Goal: Information Seeking & Learning: Compare options

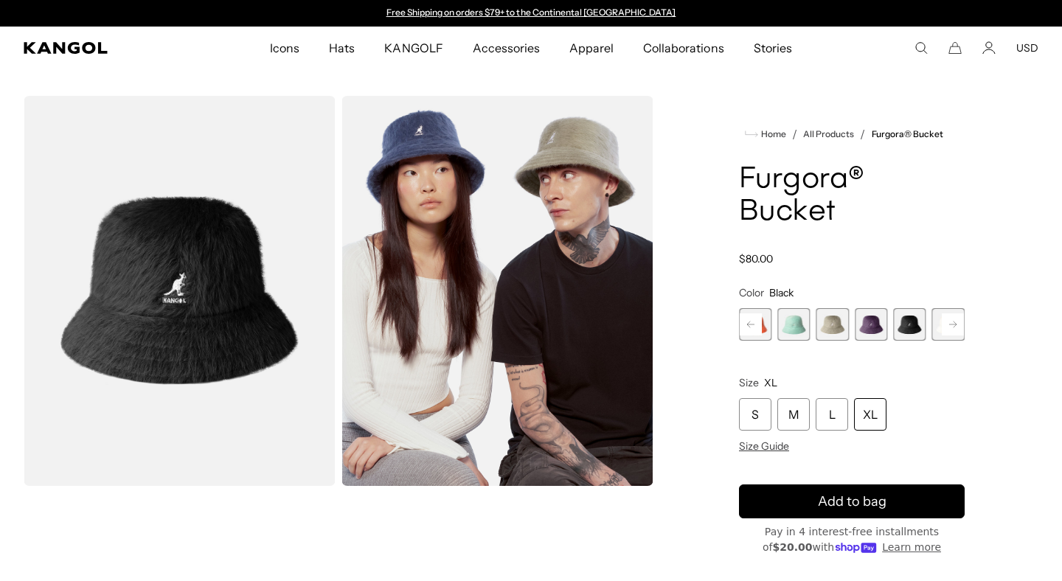
click at [747, 324] on icon at bounding box center [750, 325] width 7 height 6
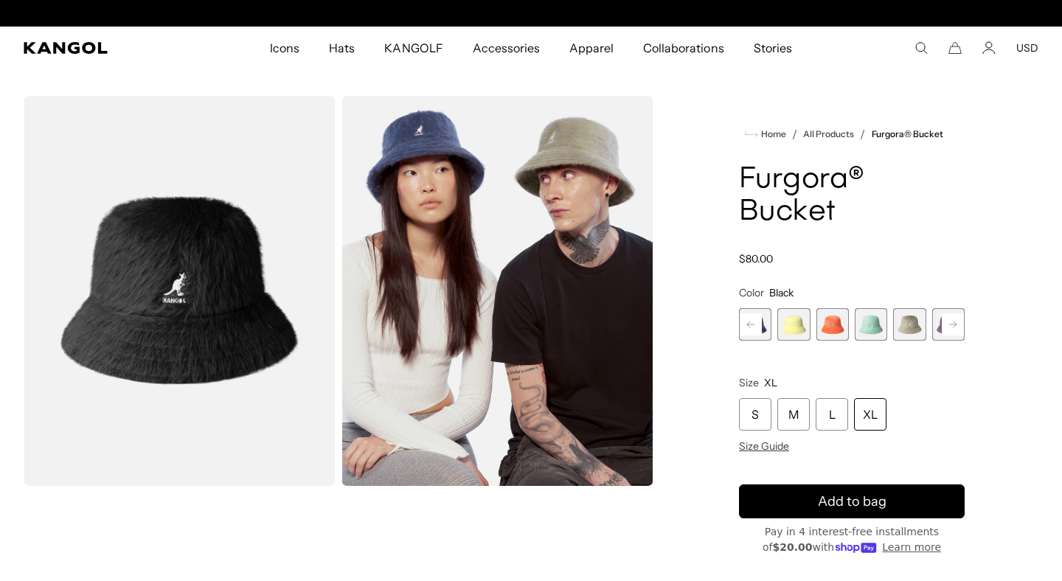
scroll to position [0, 304]
click at [762, 330] on span "1 of 10" at bounding box center [755, 324] width 32 height 32
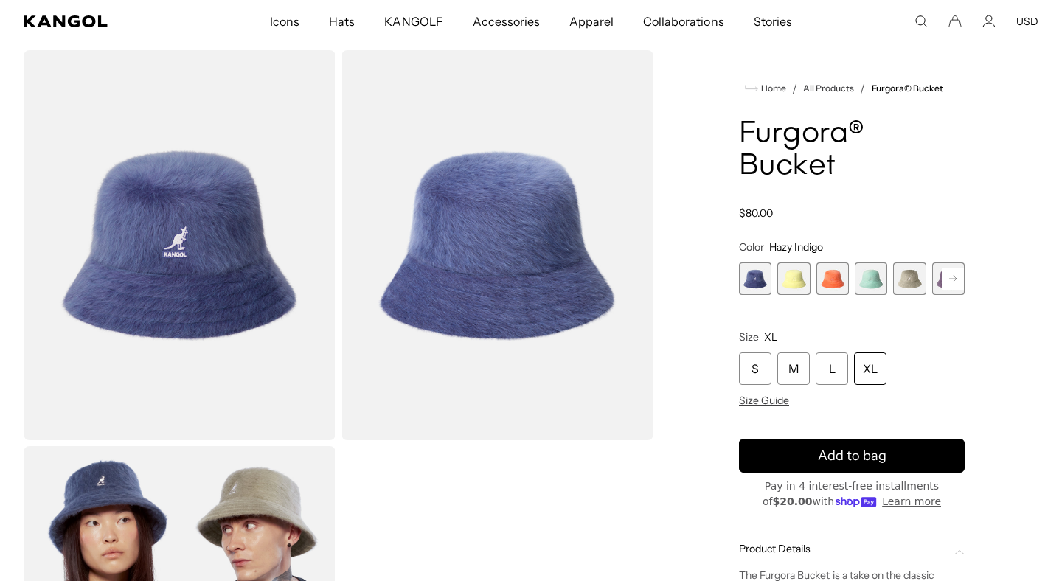
scroll to position [38, 0]
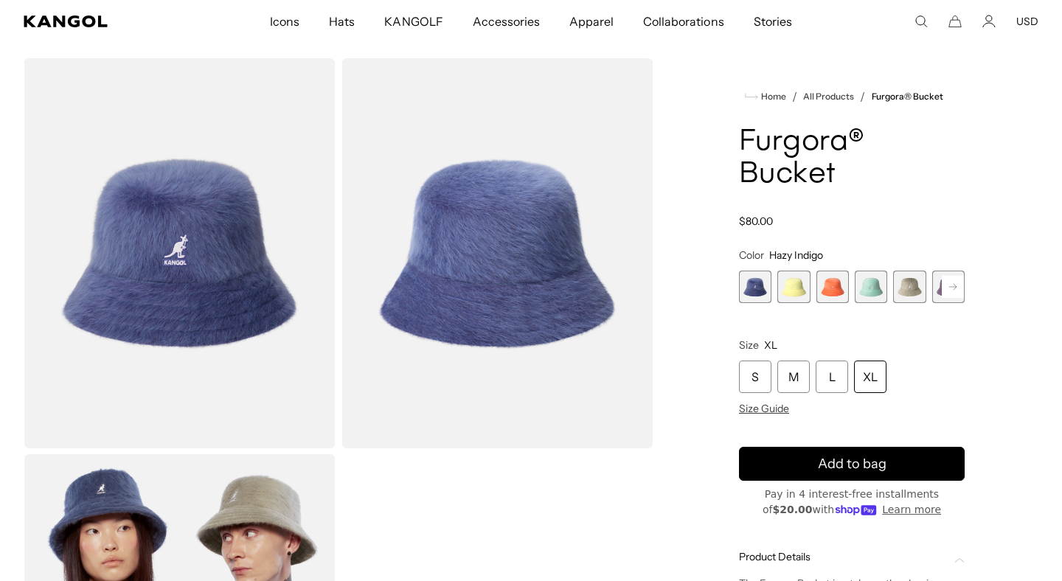
click at [789, 296] on span "2 of 10" at bounding box center [793, 287] width 32 height 32
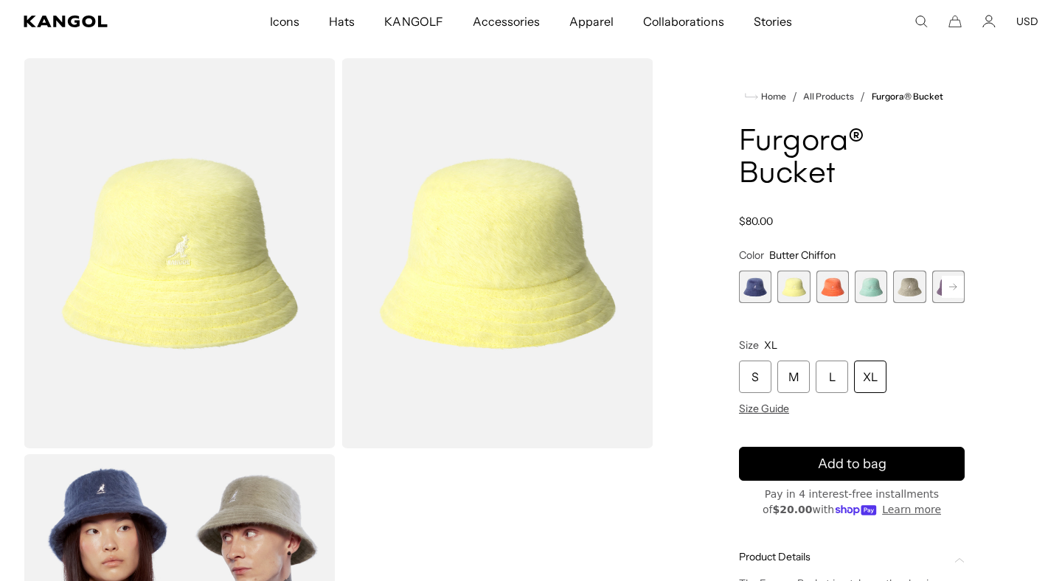
scroll to position [0, 304]
click at [835, 291] on span "3 of 10" at bounding box center [832, 287] width 32 height 32
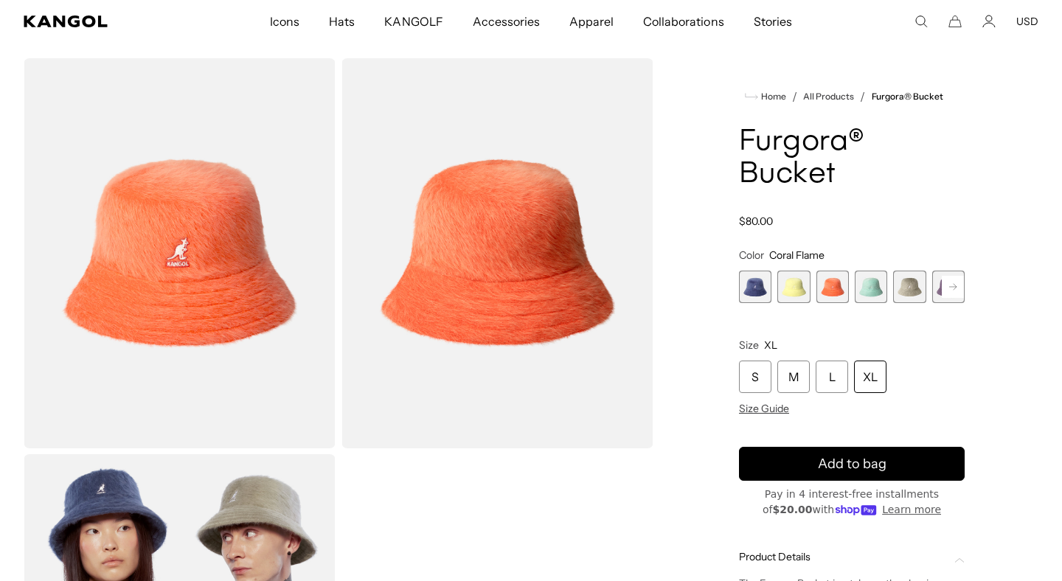
click at [870, 291] on span "4 of 10" at bounding box center [871, 287] width 32 height 32
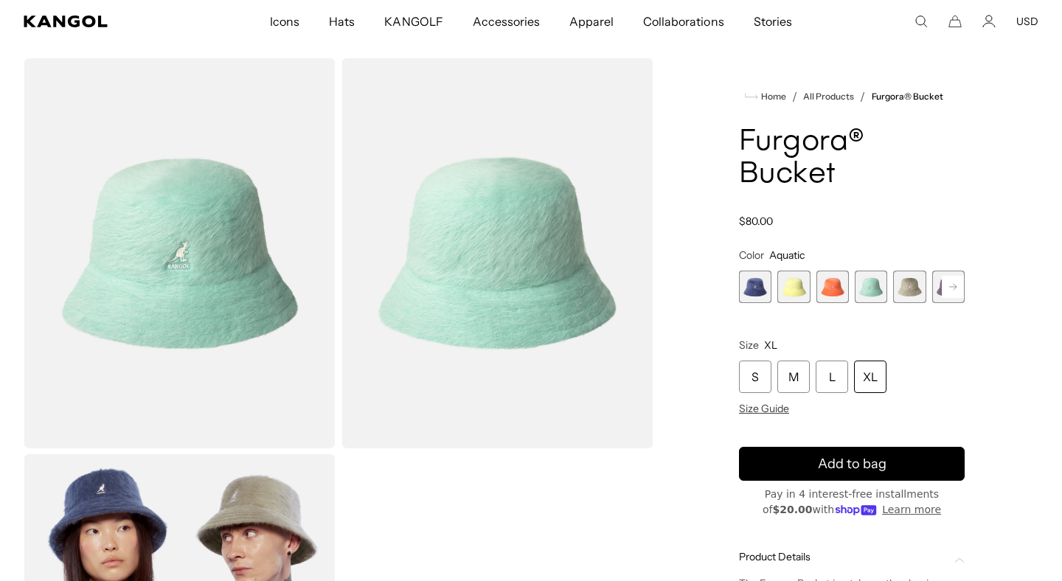
click at [903, 291] on span "5 of 10" at bounding box center [909, 287] width 32 height 32
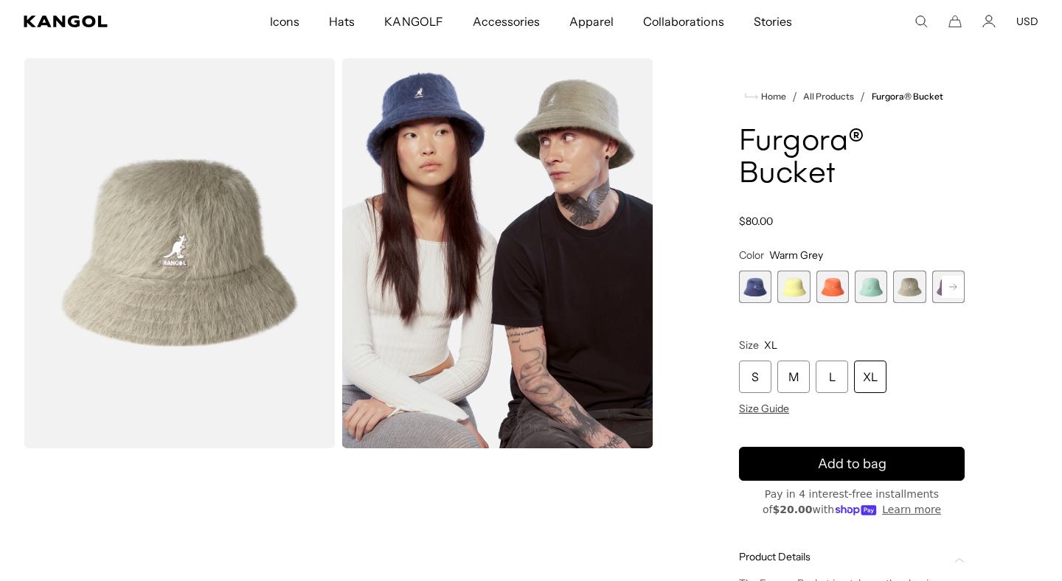
click at [950, 296] on rect at bounding box center [953, 287] width 22 height 22
click at [915, 293] on span "6 of 10" at bounding box center [909, 287] width 32 height 32
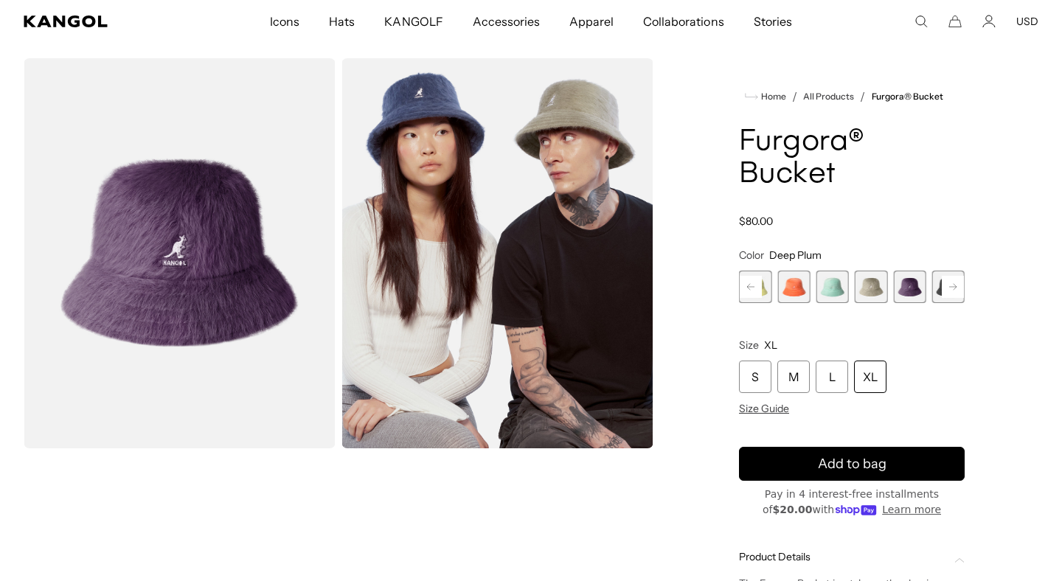
scroll to position [0, 304]
click at [946, 290] on rect at bounding box center [953, 287] width 22 height 22
click at [918, 294] on span "7 of 10" at bounding box center [909, 287] width 32 height 32
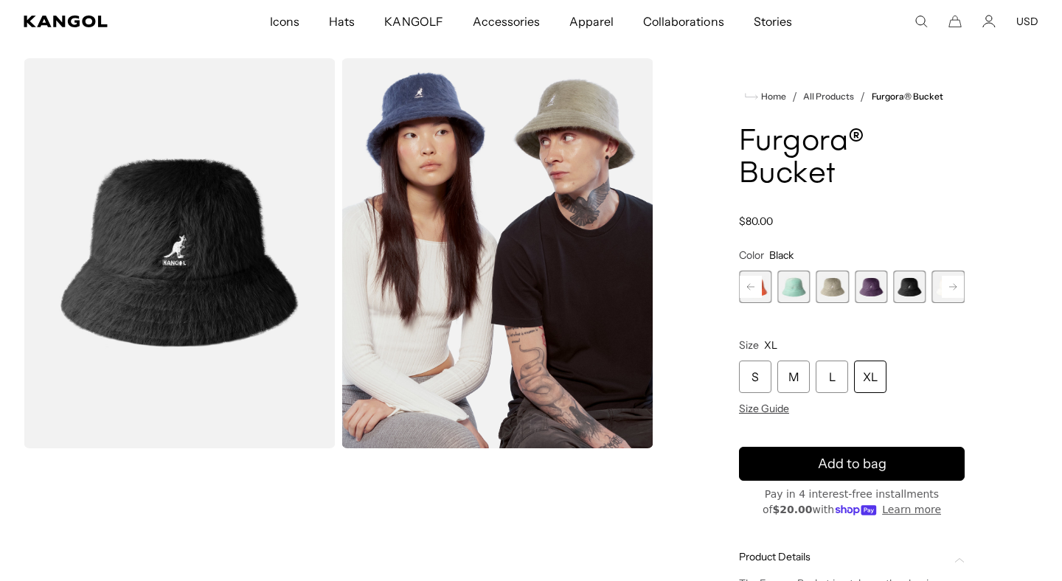
click at [953, 293] on rect at bounding box center [953, 287] width 22 height 22
click at [909, 293] on span "8 of 10" at bounding box center [909, 287] width 32 height 32
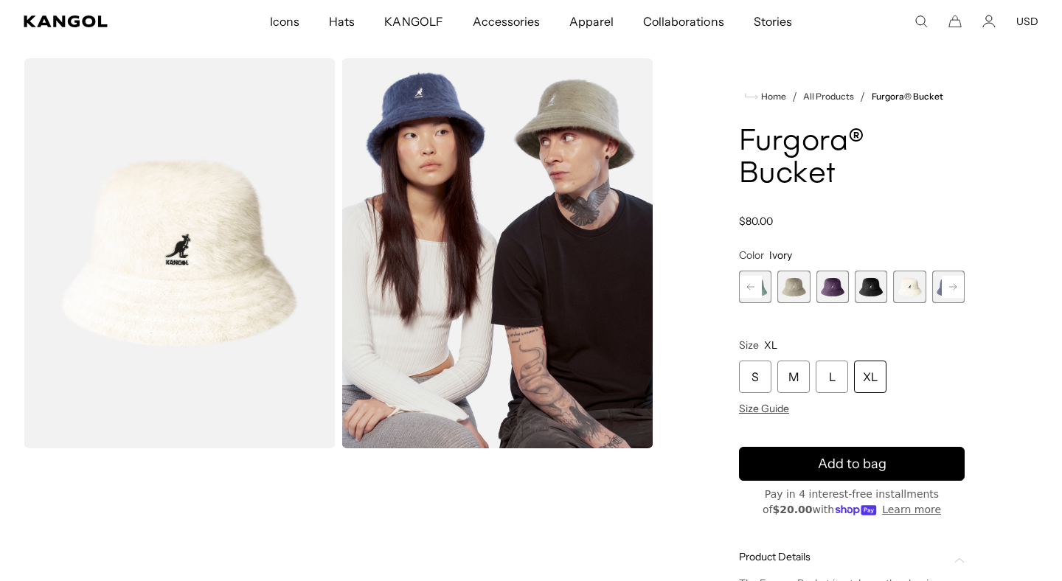
scroll to position [0, 304]
click at [945, 291] on rect at bounding box center [953, 287] width 22 height 22
click at [913, 296] on span "9 of 10" at bounding box center [909, 287] width 32 height 32
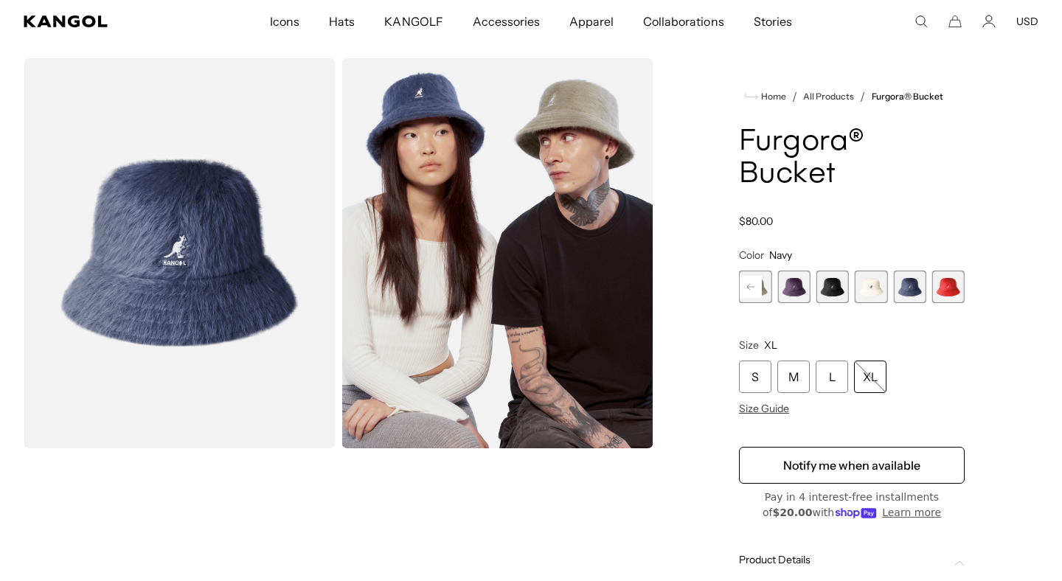
scroll to position [0, 304]
click at [907, 294] on span "9 of 10" at bounding box center [909, 287] width 32 height 32
click at [944, 291] on span "10 of 10" at bounding box center [948, 287] width 32 height 32
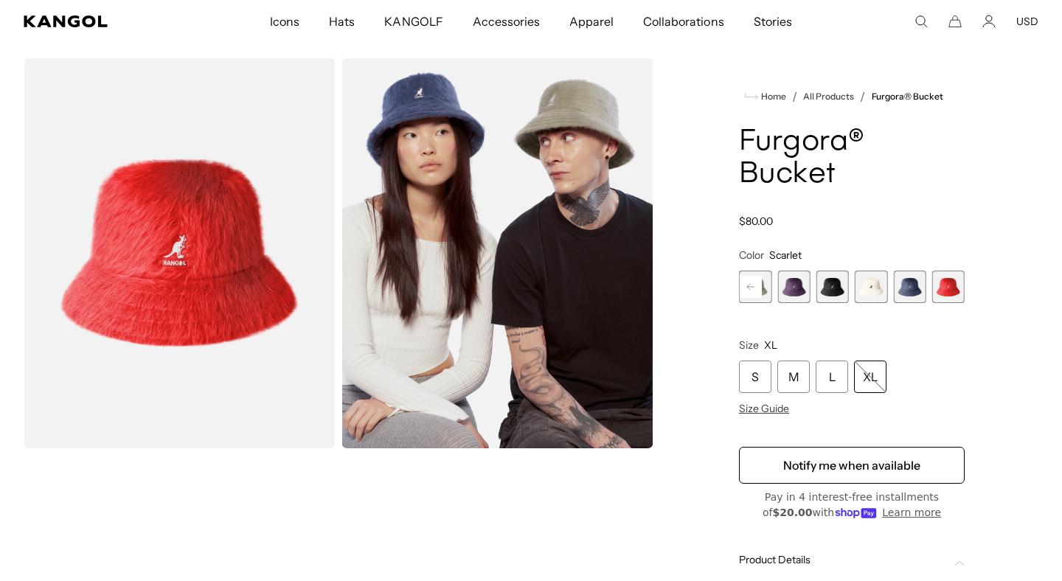
scroll to position [0, 304]
click at [918, 290] on span "9 of 10" at bounding box center [909, 287] width 32 height 32
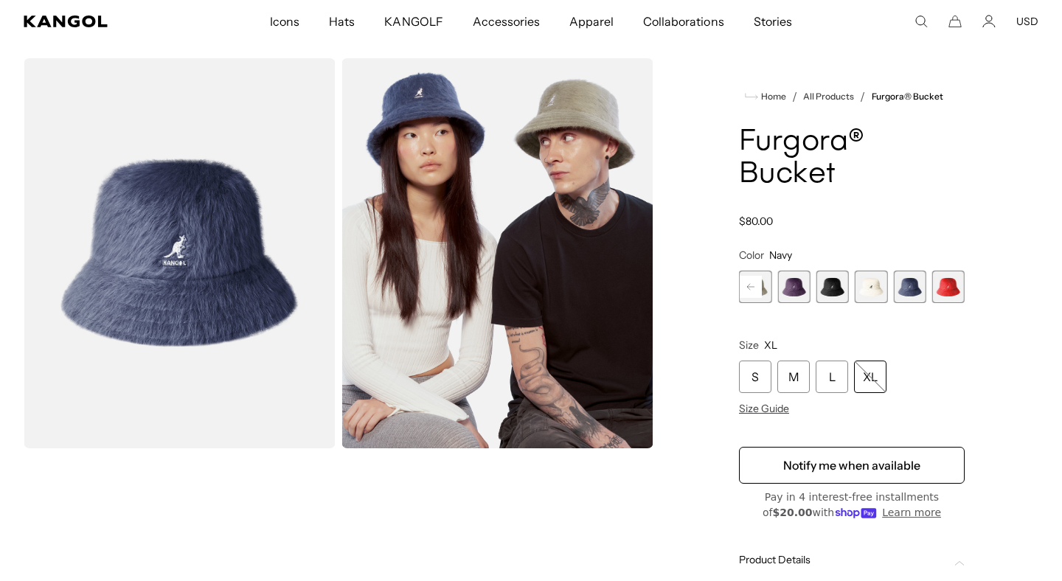
click at [946, 289] on span "10 of 10" at bounding box center [948, 287] width 32 height 32
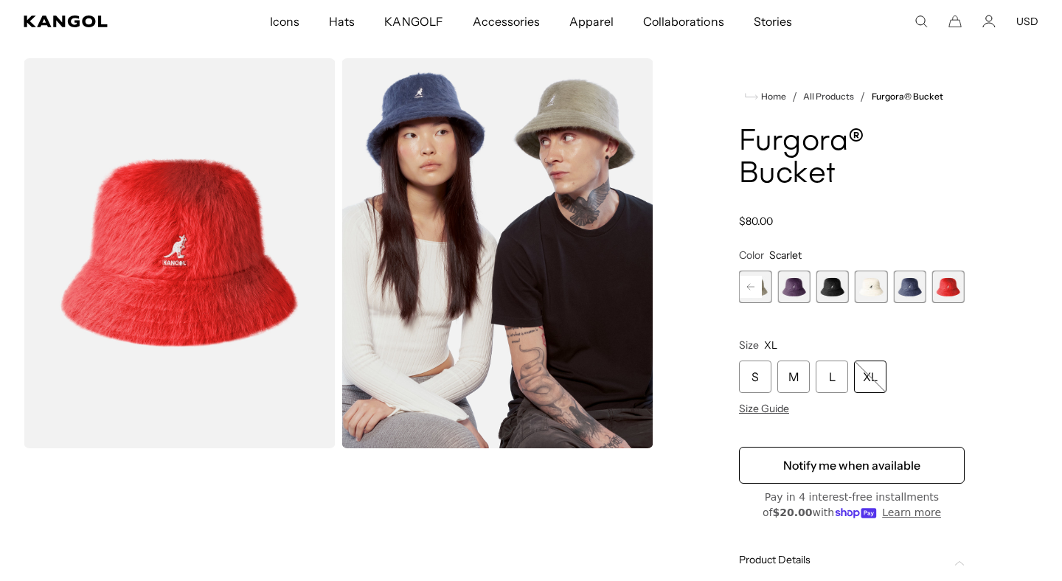
click at [916, 292] on span "9 of 10" at bounding box center [909, 287] width 32 height 32
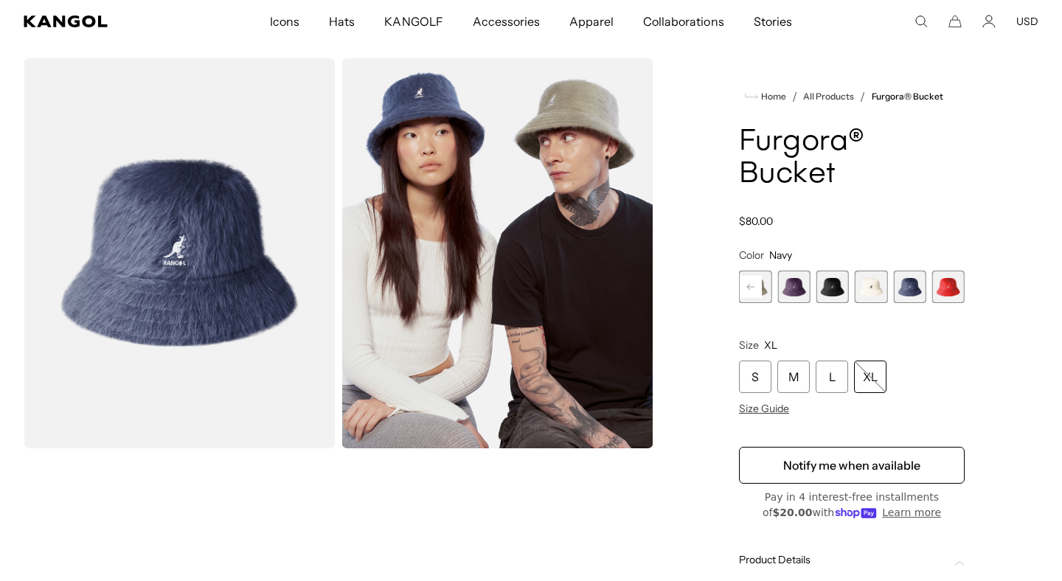
scroll to position [0, 304]
click at [874, 297] on span "8 of 10" at bounding box center [871, 287] width 32 height 32
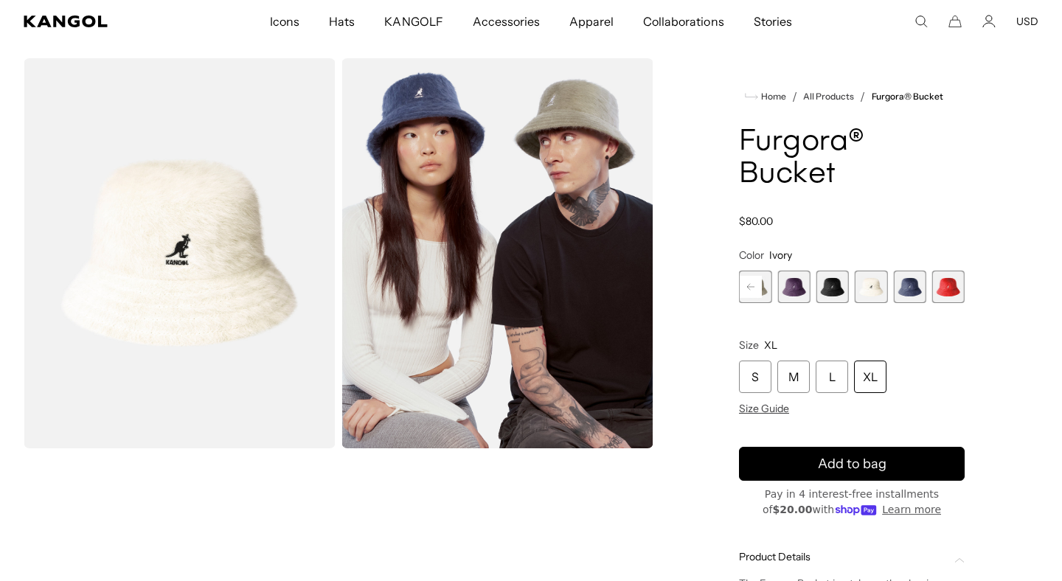
click at [840, 287] on span "7 of 10" at bounding box center [832, 287] width 32 height 32
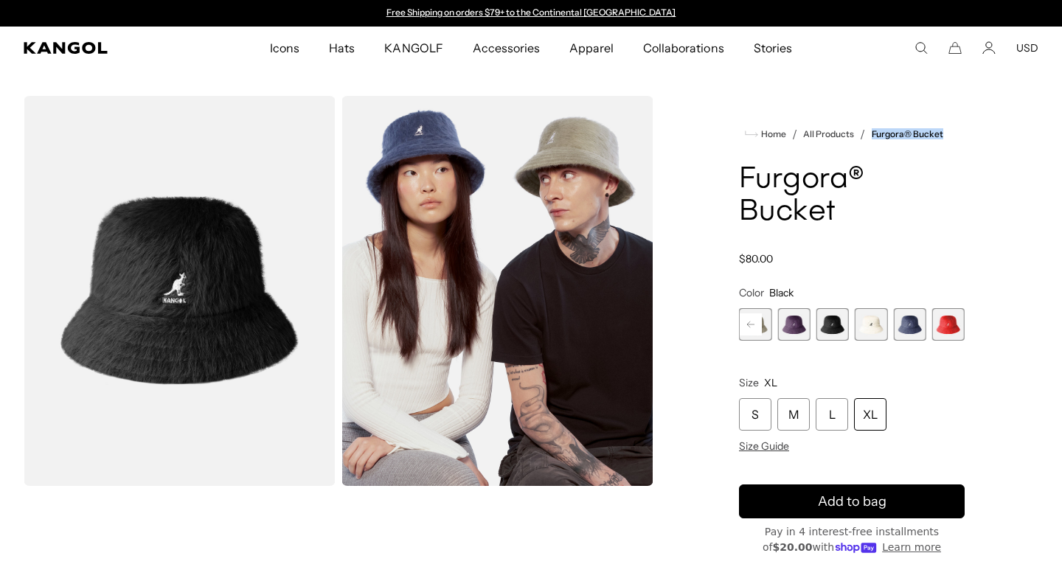
drag, startPoint x: 946, startPoint y: 132, endPoint x: 870, endPoint y: 135, distance: 76.8
click at [870, 135] on ul "Home / All Products / Furgora® Bucket" at bounding box center [852, 134] width 226 height 18
copy link "Furgora® Bucket"
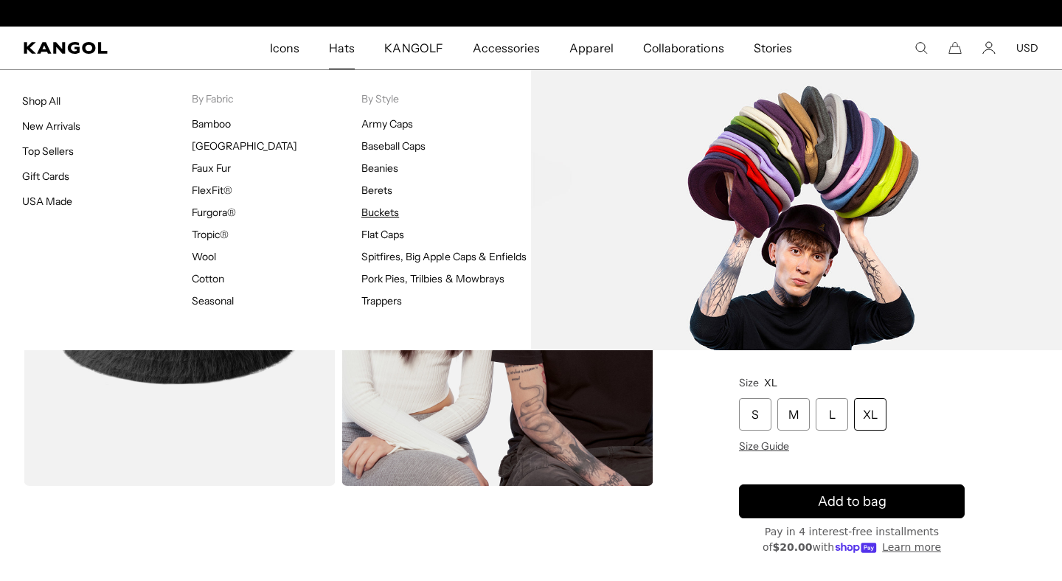
scroll to position [0, 304]
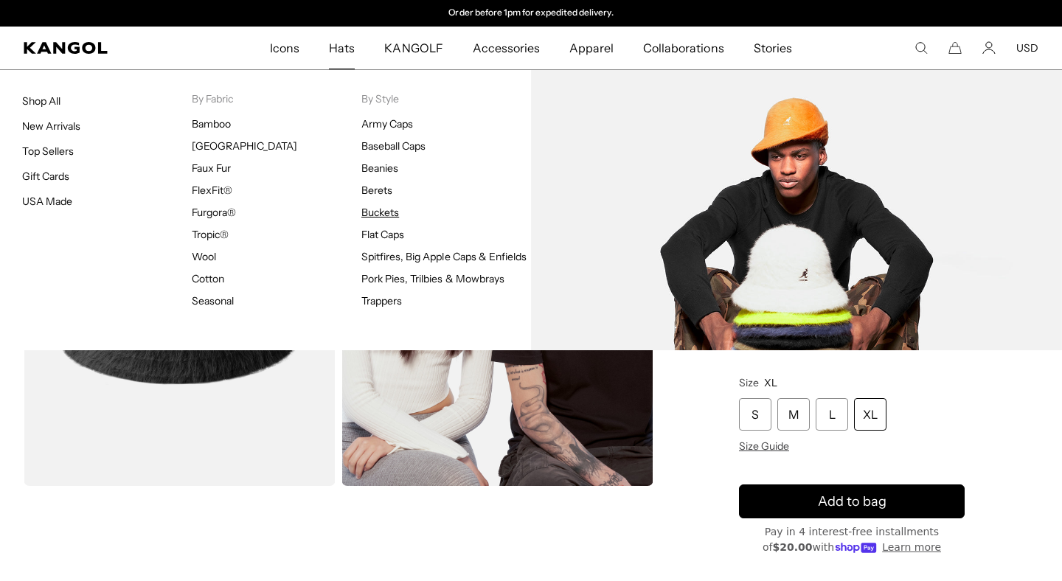
click at [380, 215] on link "Buckets" at bounding box center [380, 212] width 38 height 13
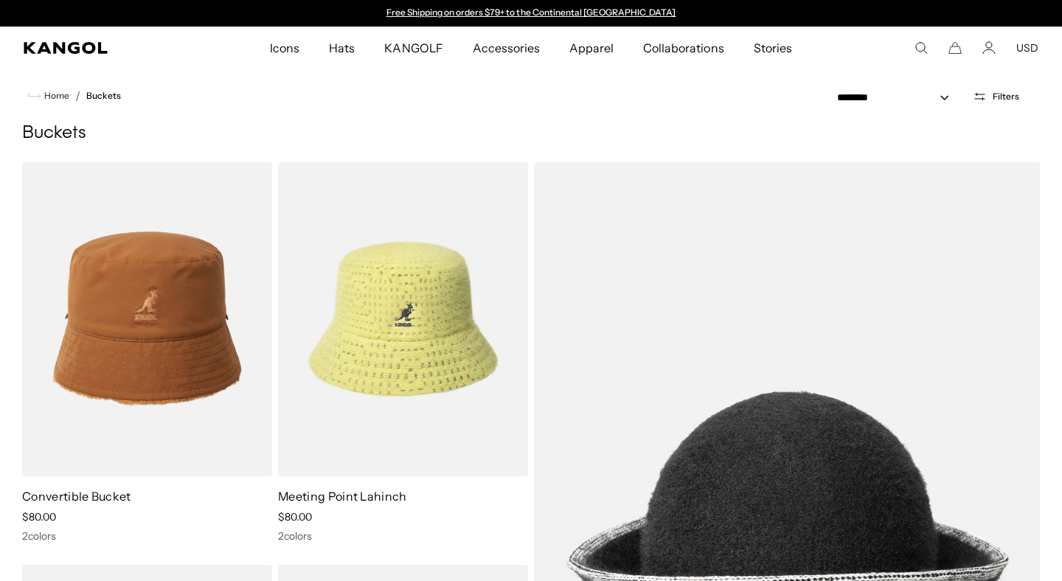
click at [1003, 93] on span "Filters" at bounding box center [1006, 96] width 27 height 10
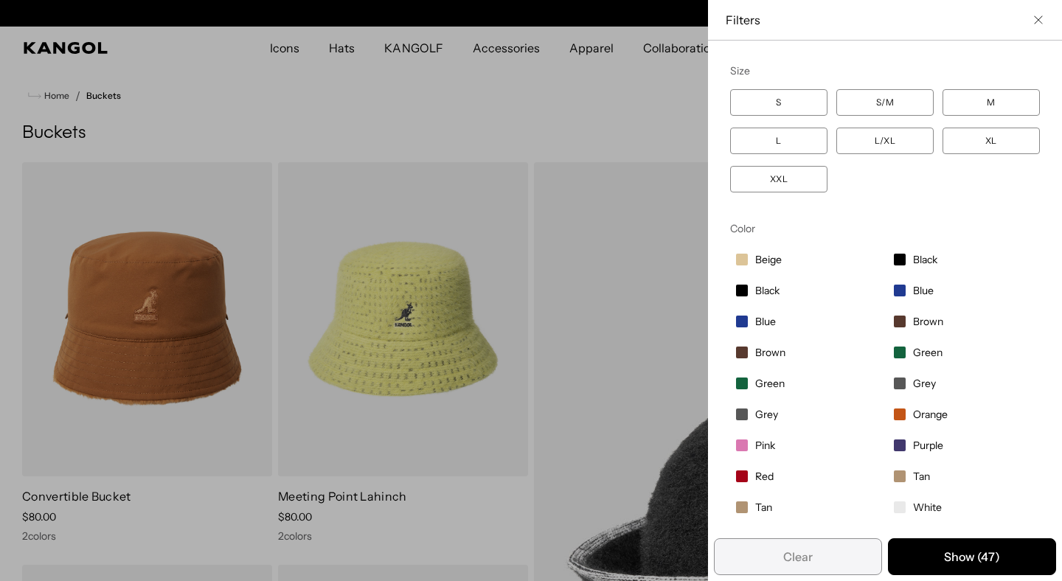
scroll to position [0, 304]
click at [1012, 140] on label "XL" at bounding box center [991, 141] width 97 height 27
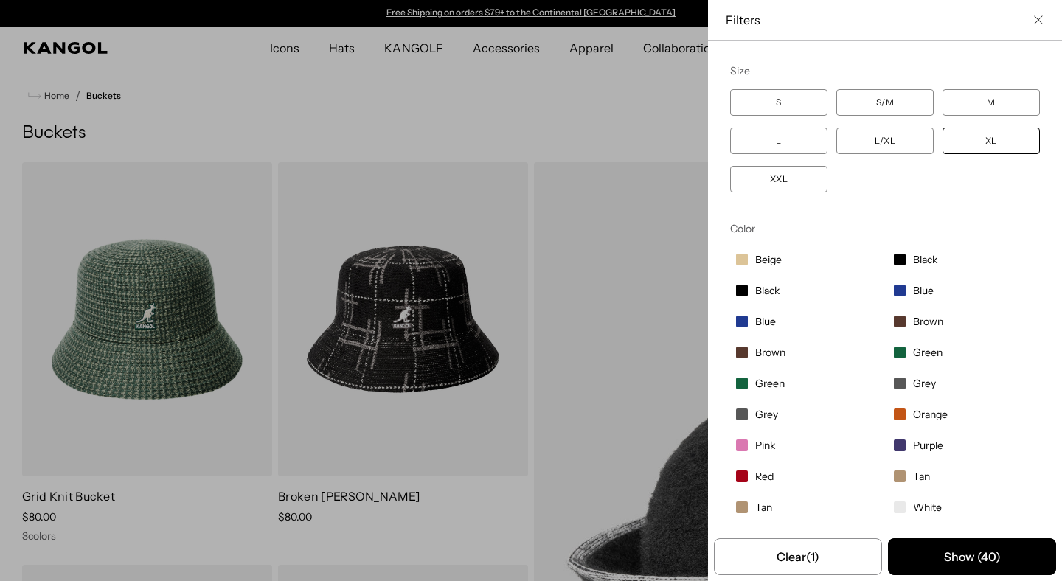
click at [778, 181] on label "XXL" at bounding box center [778, 179] width 97 height 27
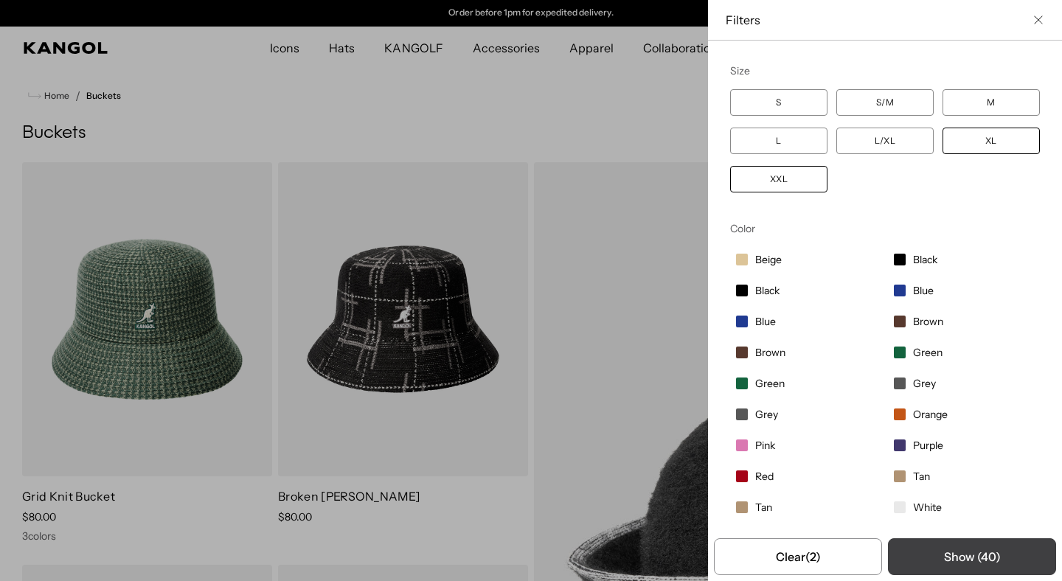
click at [949, 553] on button "Show ( 40 )" at bounding box center [972, 556] width 168 height 37
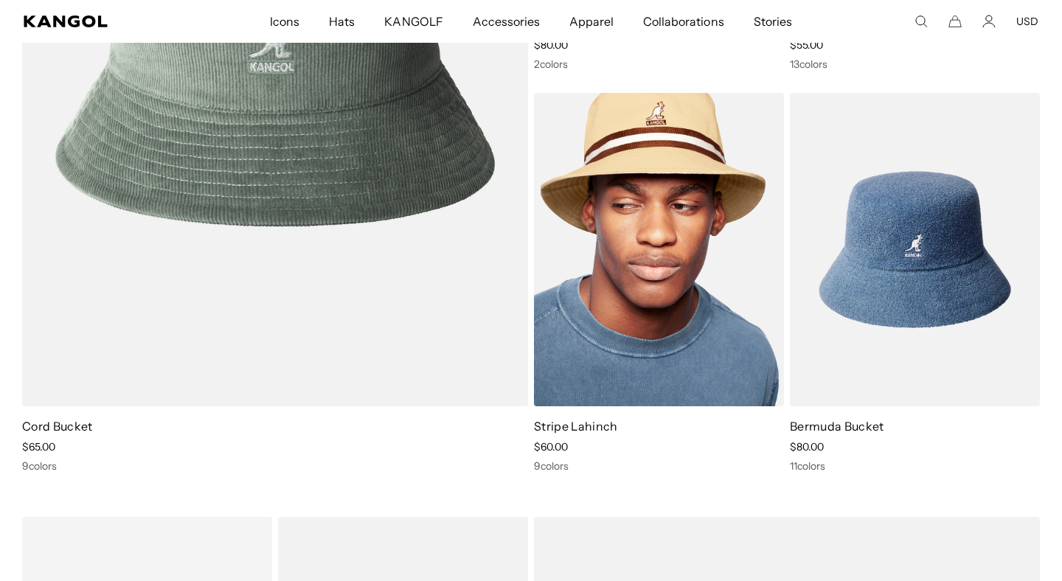
scroll to position [0, 0]
click at [563, 425] on link "Stripe Lahinch" at bounding box center [575, 426] width 83 height 15
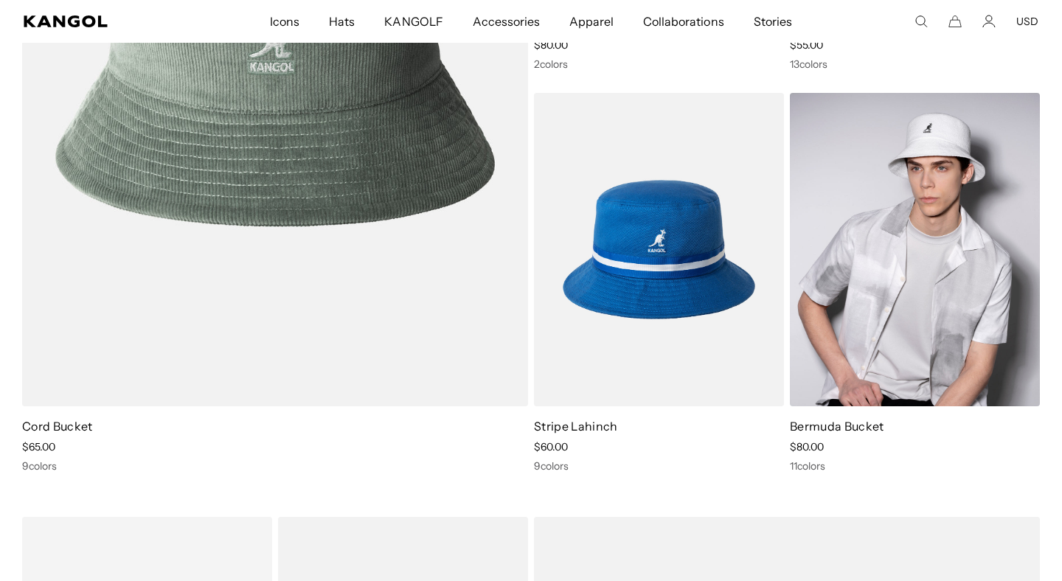
scroll to position [0, 304]
click at [848, 426] on link "Bermuda Bucket" at bounding box center [837, 426] width 94 height 15
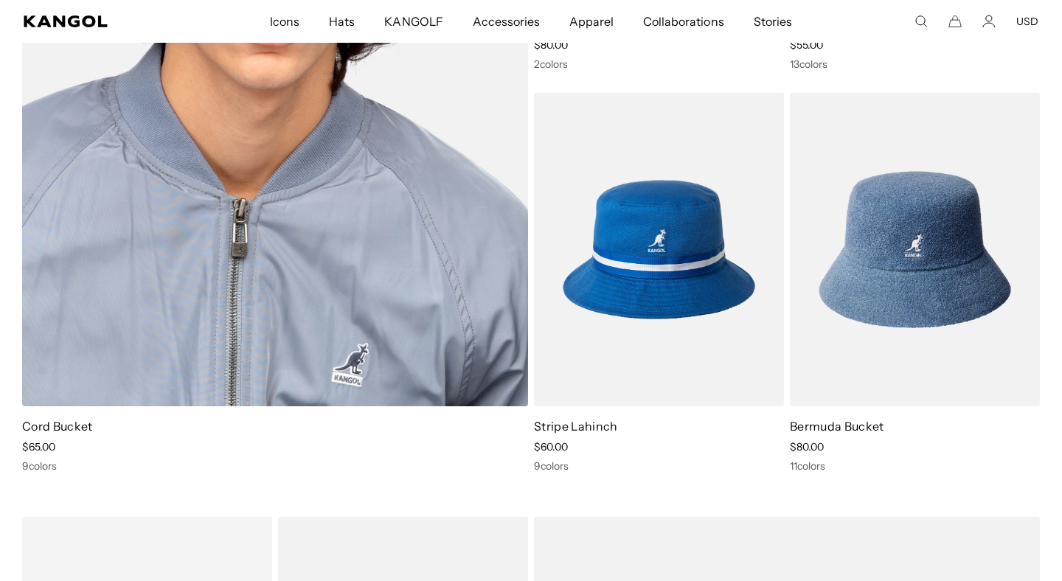
scroll to position [0, 0]
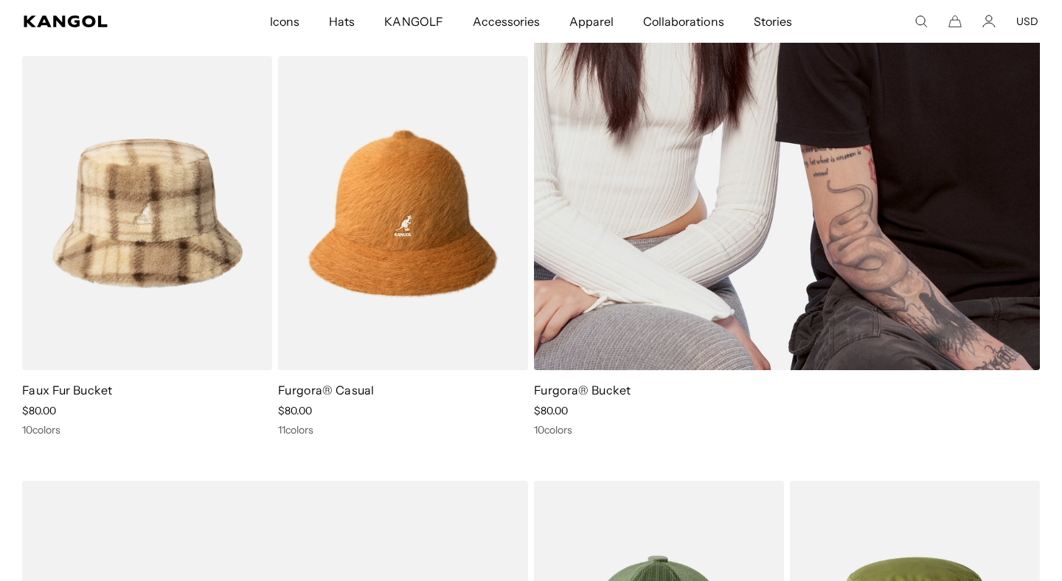
click at [592, 389] on link "Furgora® Bucket" at bounding box center [582, 390] width 97 height 15
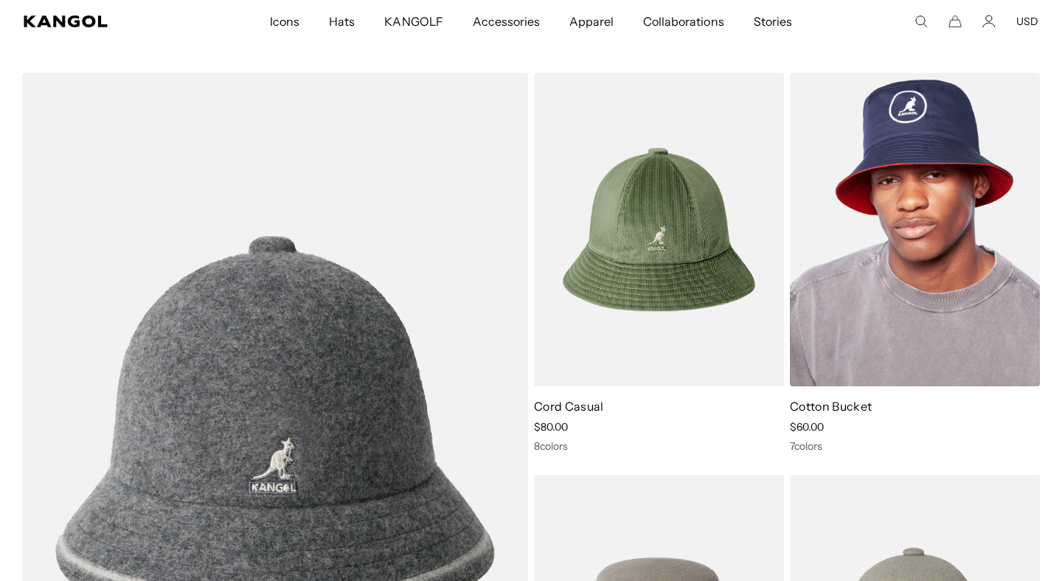
click at [822, 403] on link "Cotton Bucket" at bounding box center [831, 406] width 82 height 15
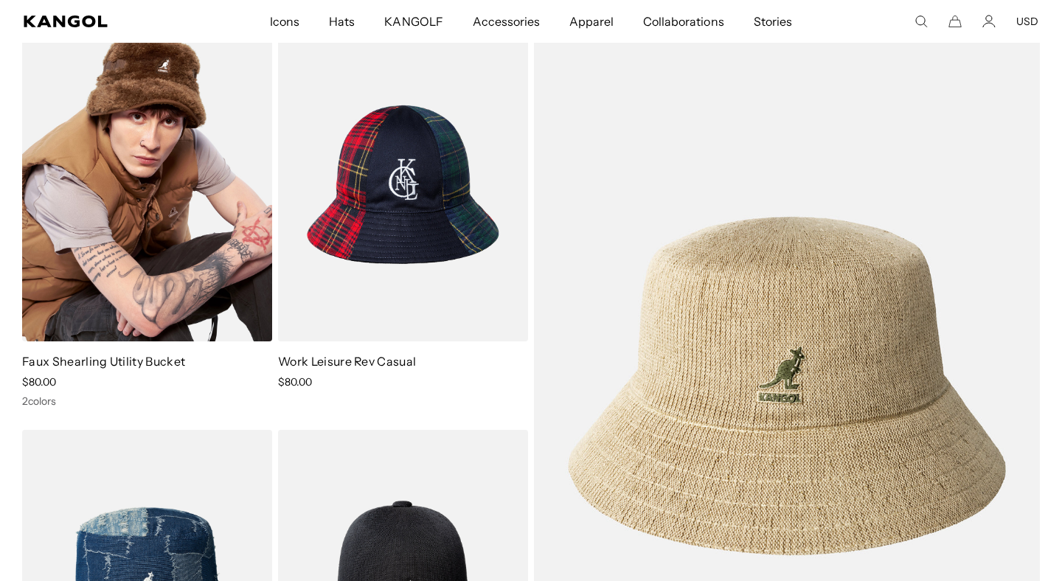
click at [114, 360] on link "Faux Shearling Utility Bucket" at bounding box center [103, 361] width 163 height 15
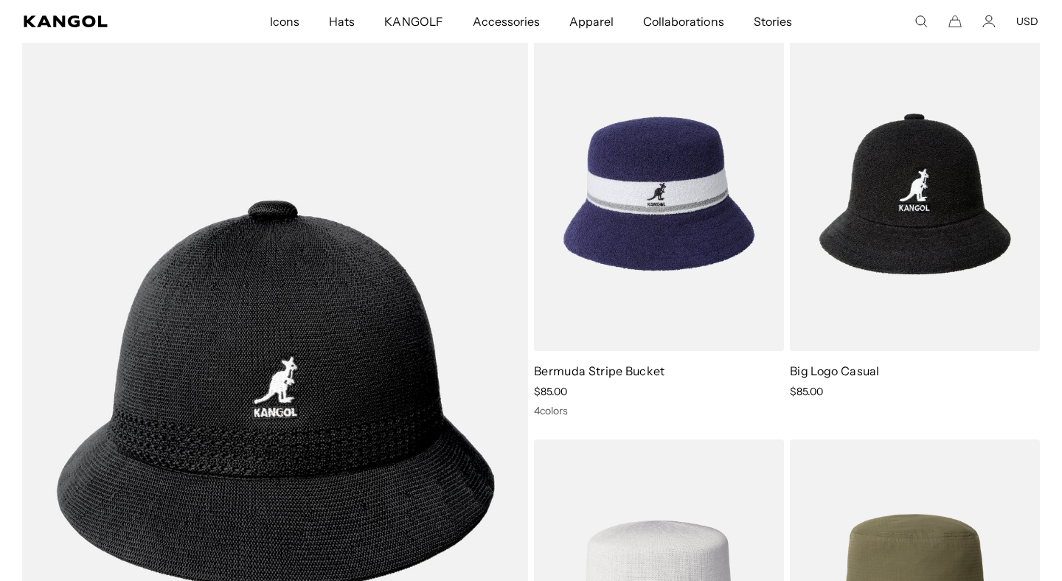
click at [572, 368] on link "Bermuda Stripe Bucket" at bounding box center [599, 371] width 131 height 15
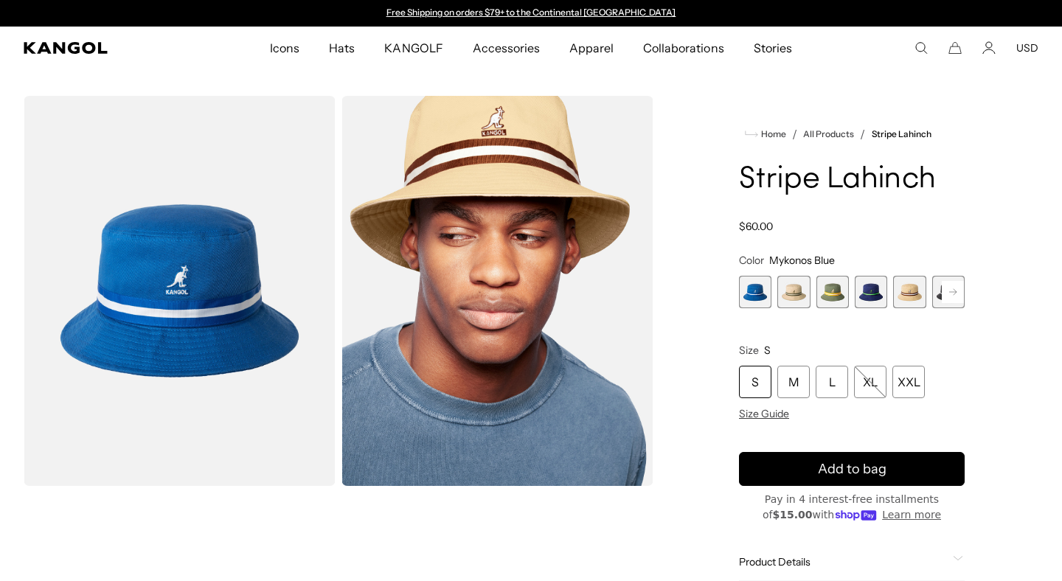
click at [741, 295] on span "1 of 9" at bounding box center [755, 292] width 32 height 32
click at [748, 297] on span "1 of 9" at bounding box center [755, 292] width 32 height 32
click at [794, 291] on span "2 of 9" at bounding box center [793, 292] width 32 height 32
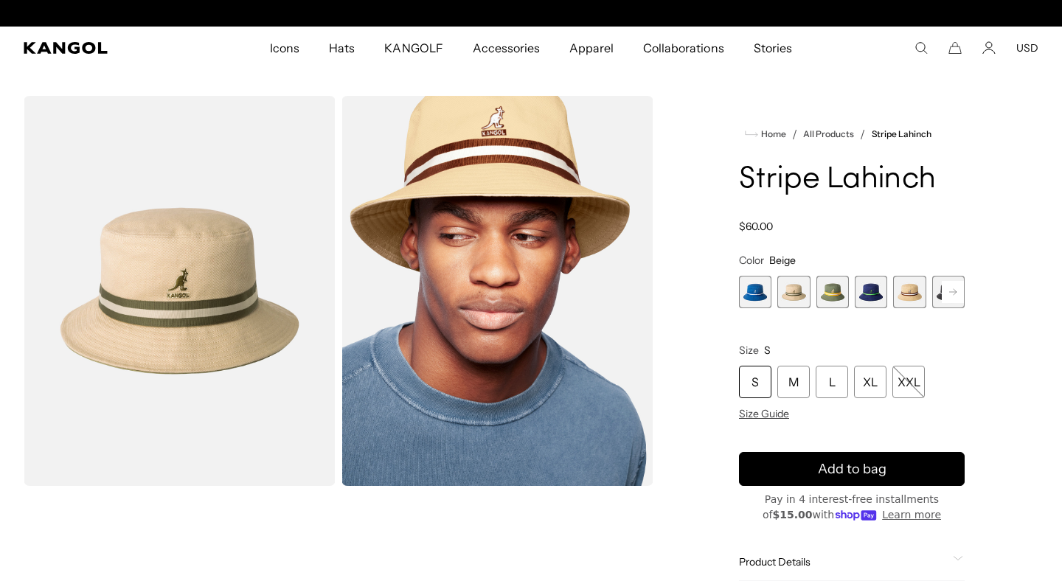
scroll to position [0, 304]
click at [750, 299] on span "1 of 9" at bounding box center [755, 292] width 32 height 32
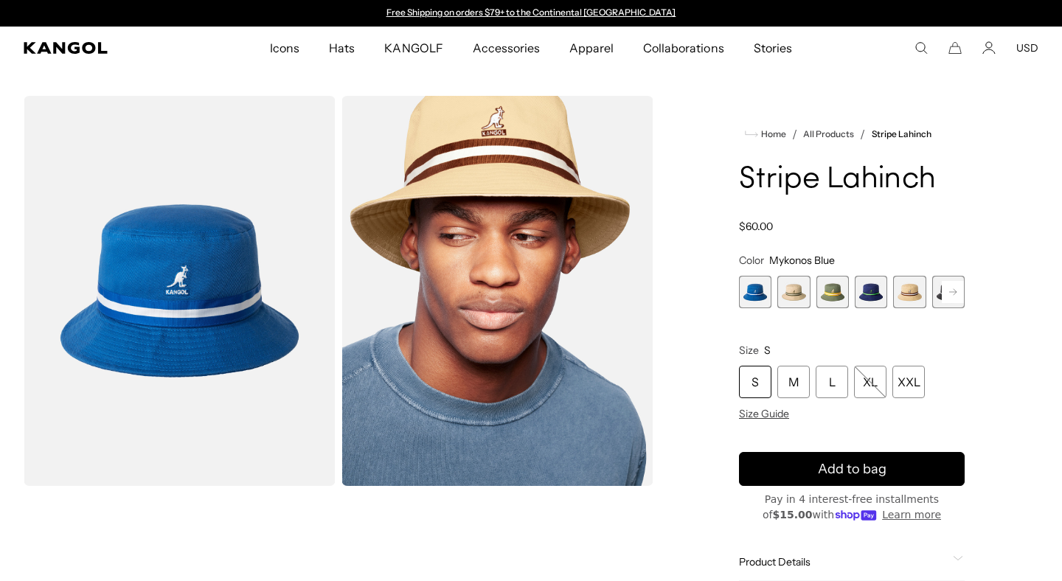
click at [829, 299] on span "3 of 9" at bounding box center [832, 292] width 32 height 32
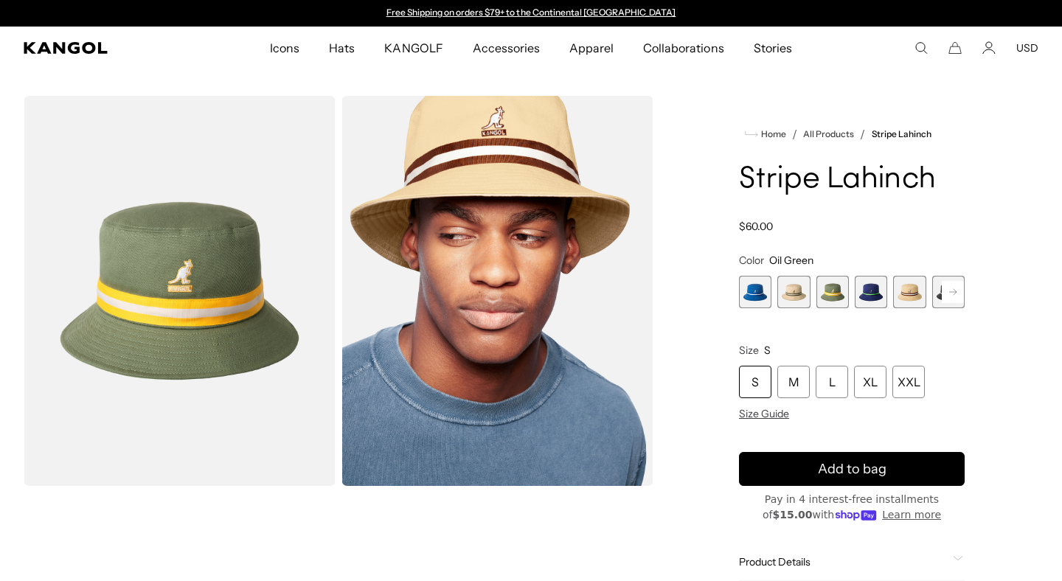
click at [868, 298] on span "4 of 9" at bounding box center [871, 292] width 32 height 32
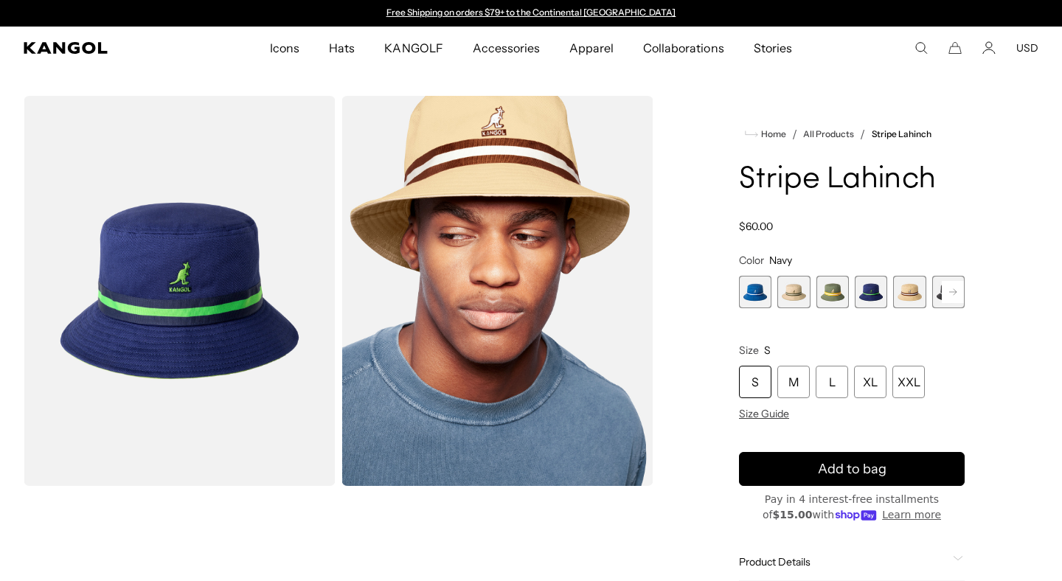
click at [906, 301] on span "5 of 9" at bounding box center [909, 292] width 32 height 32
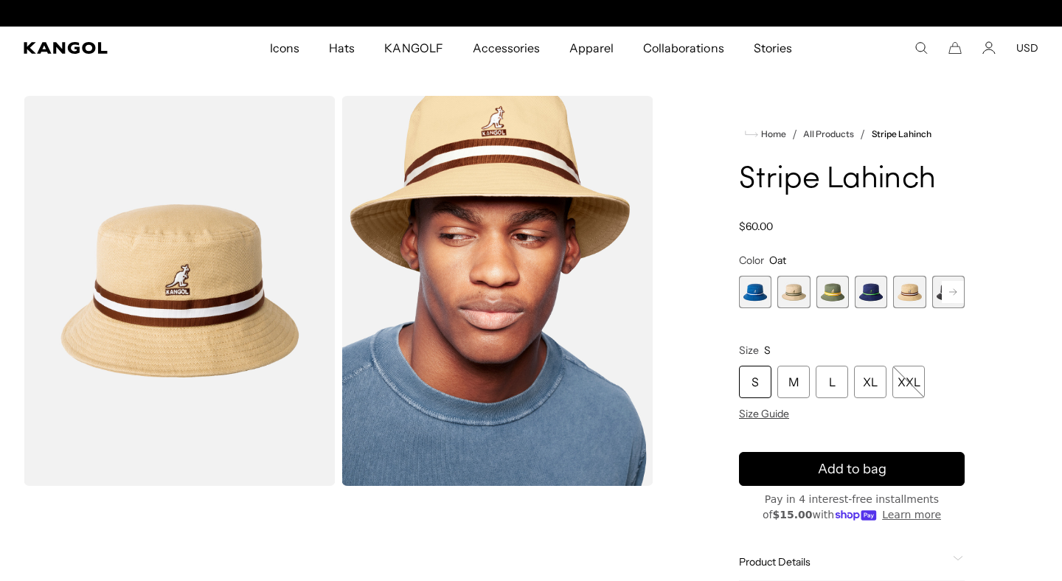
scroll to position [0, 304]
click at [949, 296] on rect at bounding box center [953, 292] width 22 height 22
click at [907, 296] on span "6 of 9" at bounding box center [909, 292] width 32 height 32
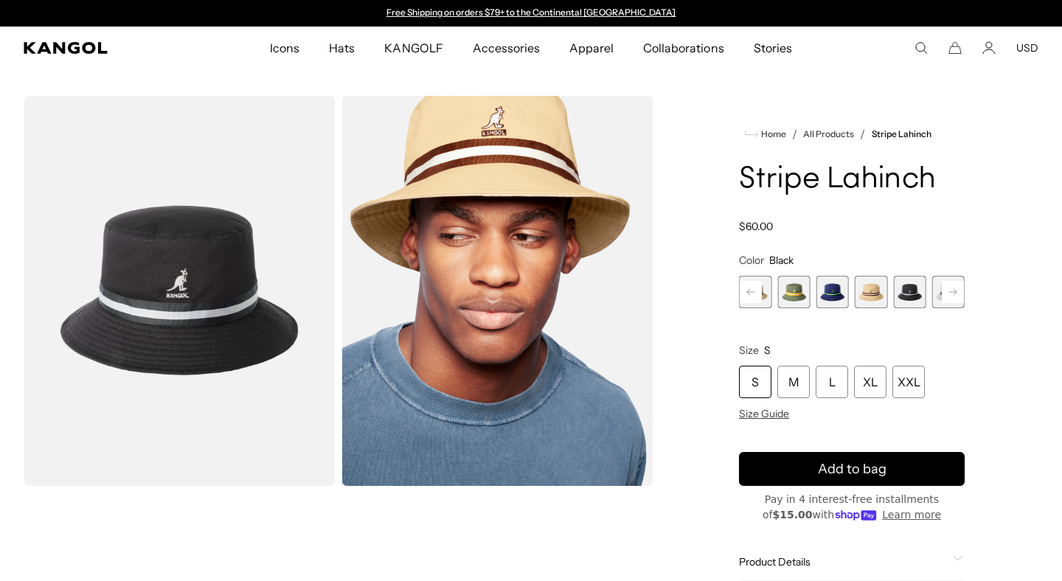
click at [950, 296] on rect at bounding box center [953, 292] width 22 height 22
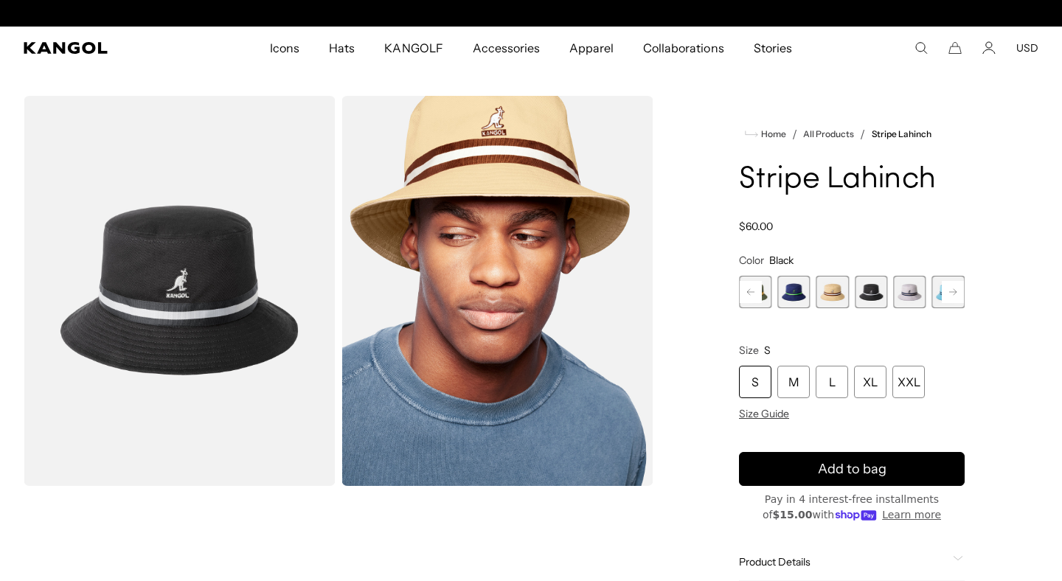
click at [907, 297] on span "7 of 9" at bounding box center [909, 292] width 32 height 32
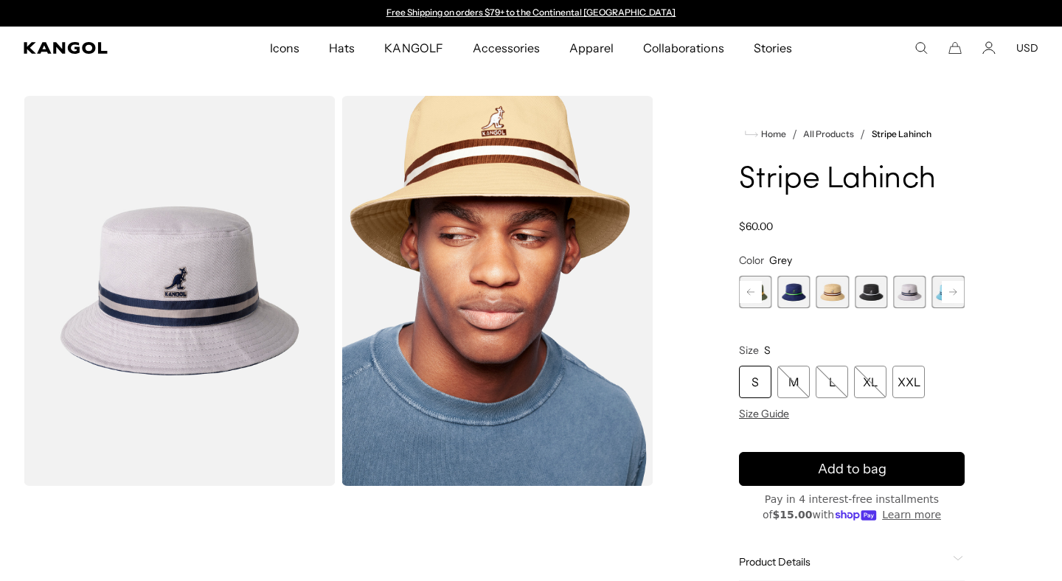
click at [951, 296] on rect at bounding box center [953, 292] width 22 height 22
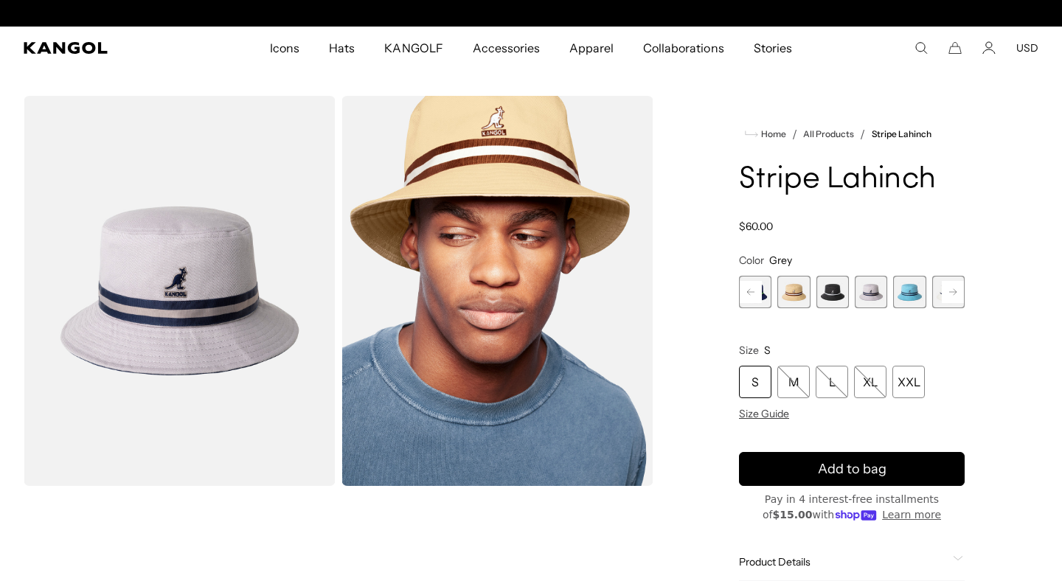
scroll to position [0, 304]
click at [915, 295] on span "8 of 9" at bounding box center [909, 292] width 32 height 32
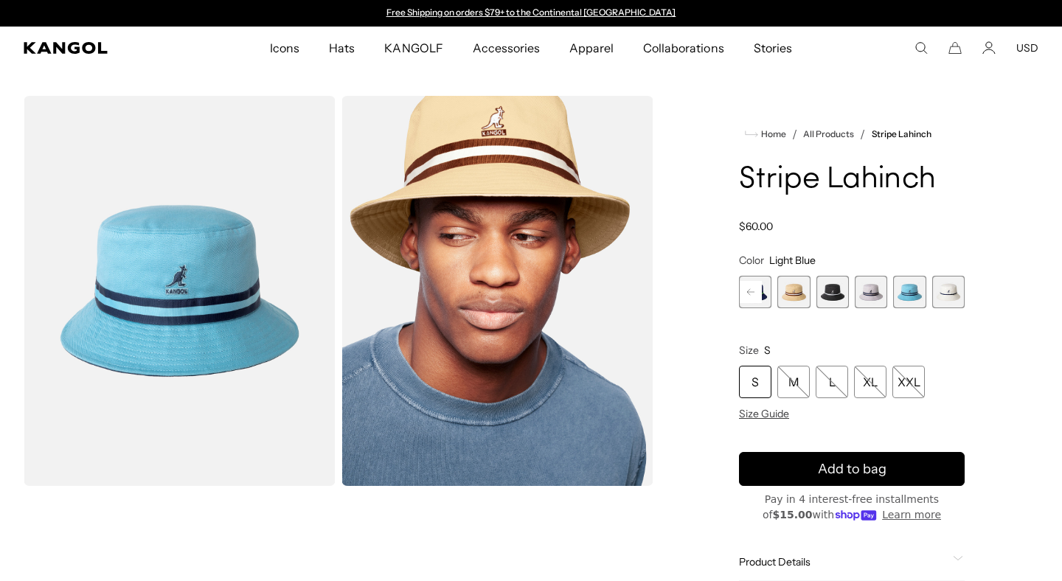
click at [951, 293] on span "9 of 9" at bounding box center [948, 292] width 32 height 32
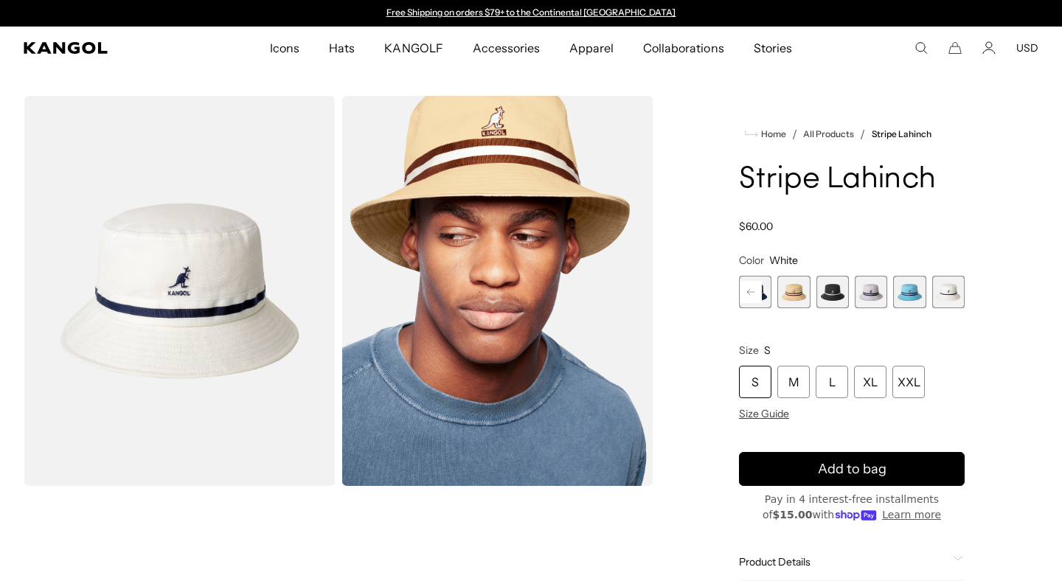
click at [874, 296] on span "7 of 9" at bounding box center [871, 292] width 32 height 32
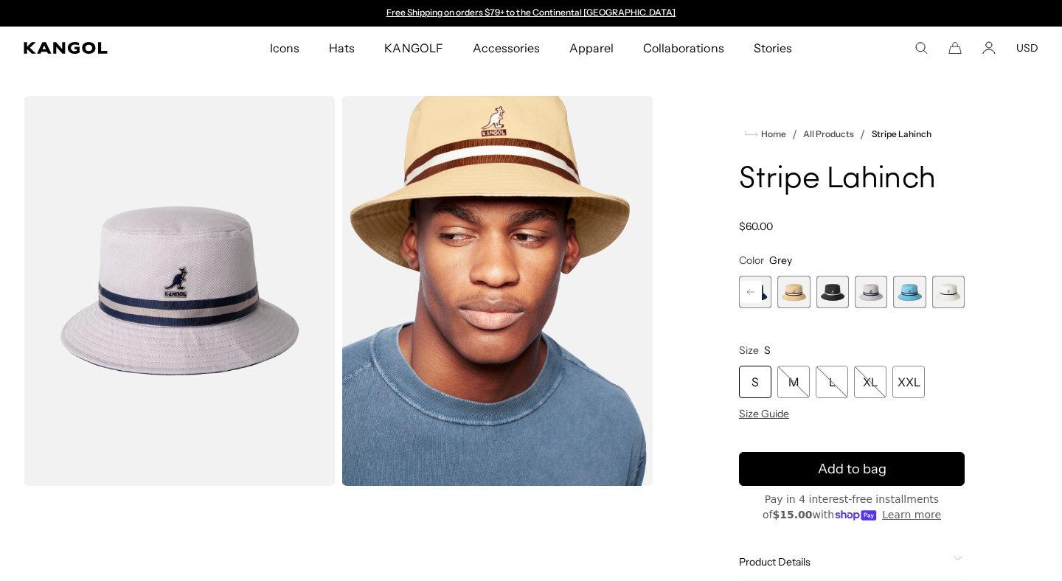
click at [947, 299] on span "9 of 9" at bounding box center [948, 292] width 32 height 32
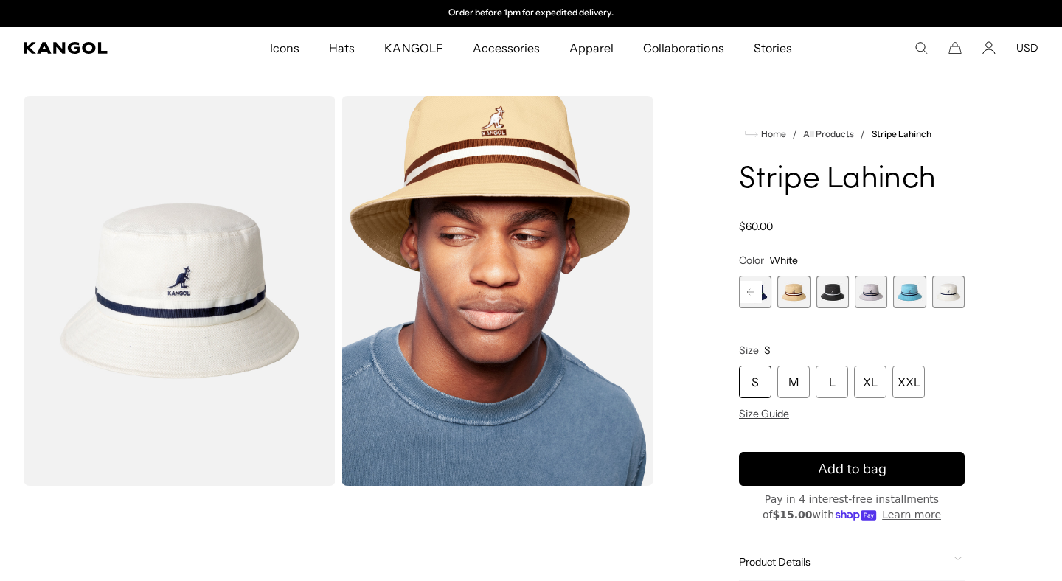
click at [871, 301] on span "7 of 9" at bounding box center [871, 292] width 32 height 32
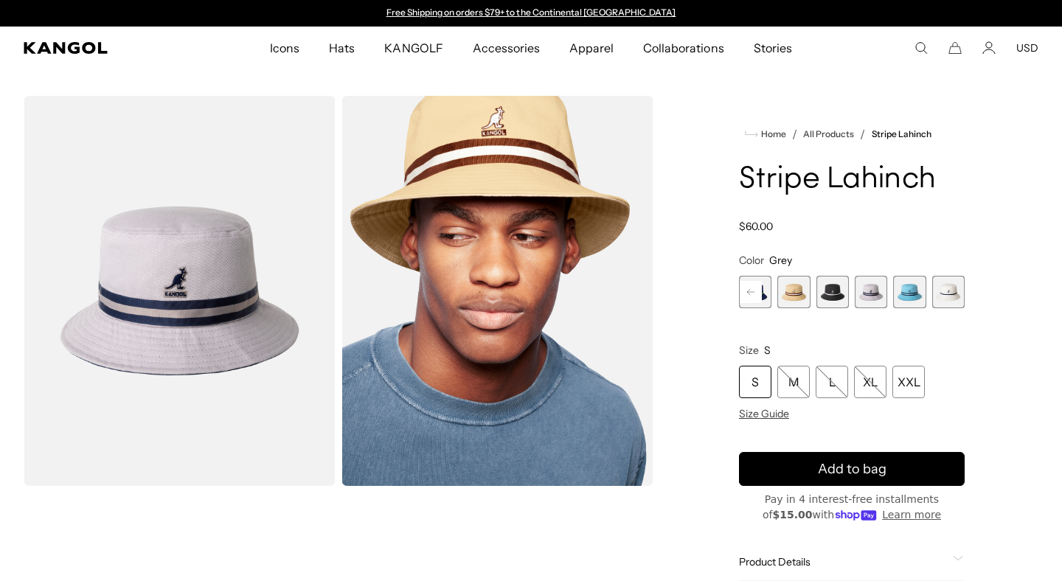
click at [952, 291] on span "9 of 9" at bounding box center [948, 292] width 32 height 32
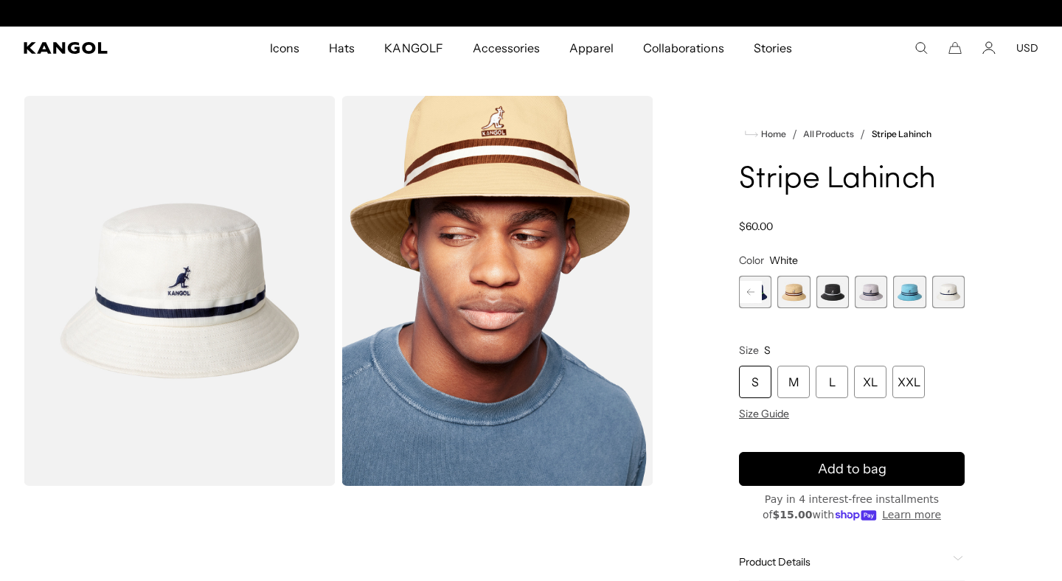
scroll to position [0, 304]
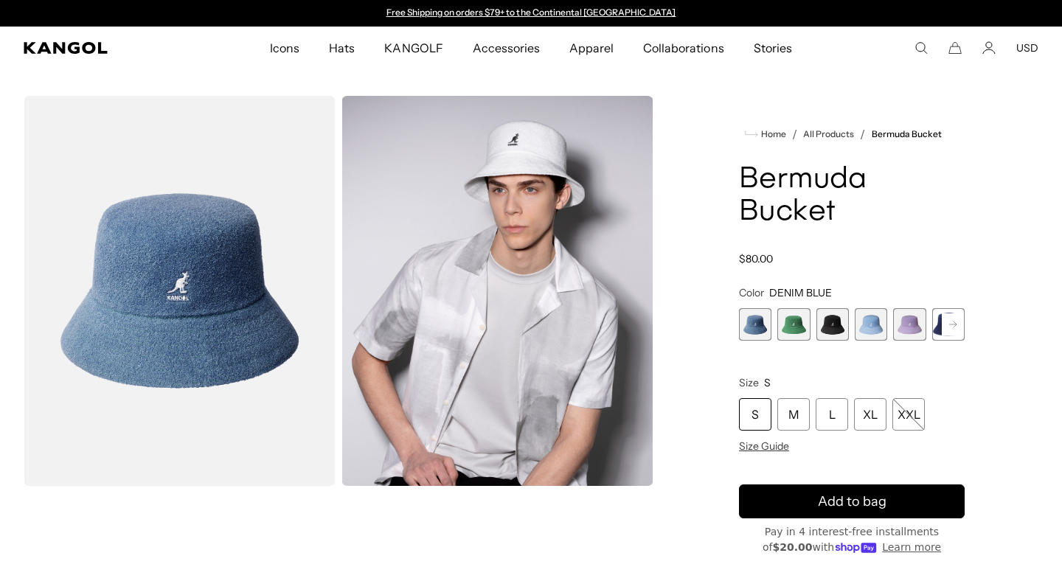
click at [755, 323] on span "1 of 11" at bounding box center [755, 324] width 32 height 32
click at [789, 323] on span "2 of 11" at bounding box center [793, 324] width 32 height 32
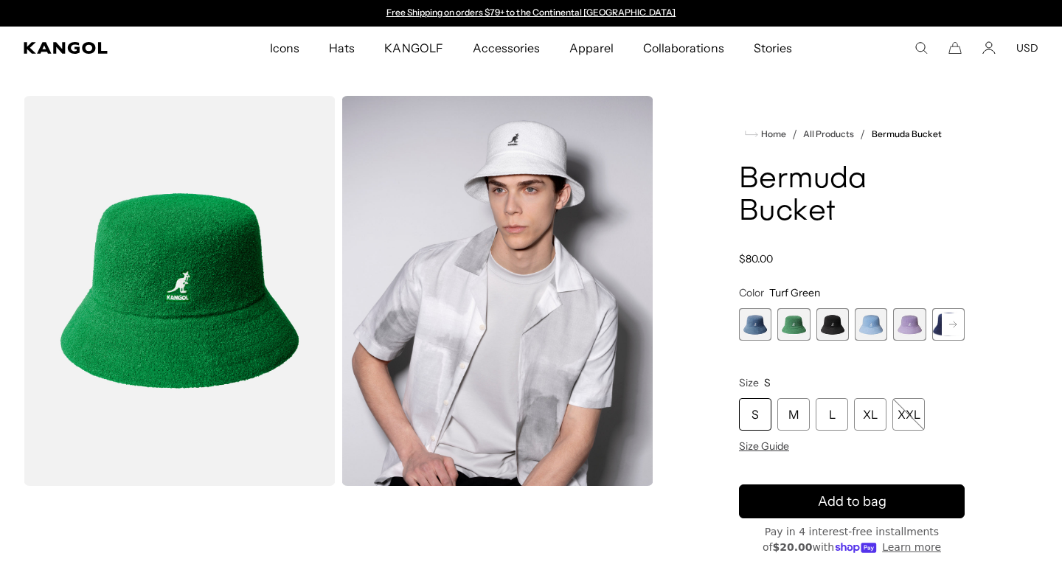
click at [832, 326] on span "3 of 11" at bounding box center [832, 324] width 32 height 32
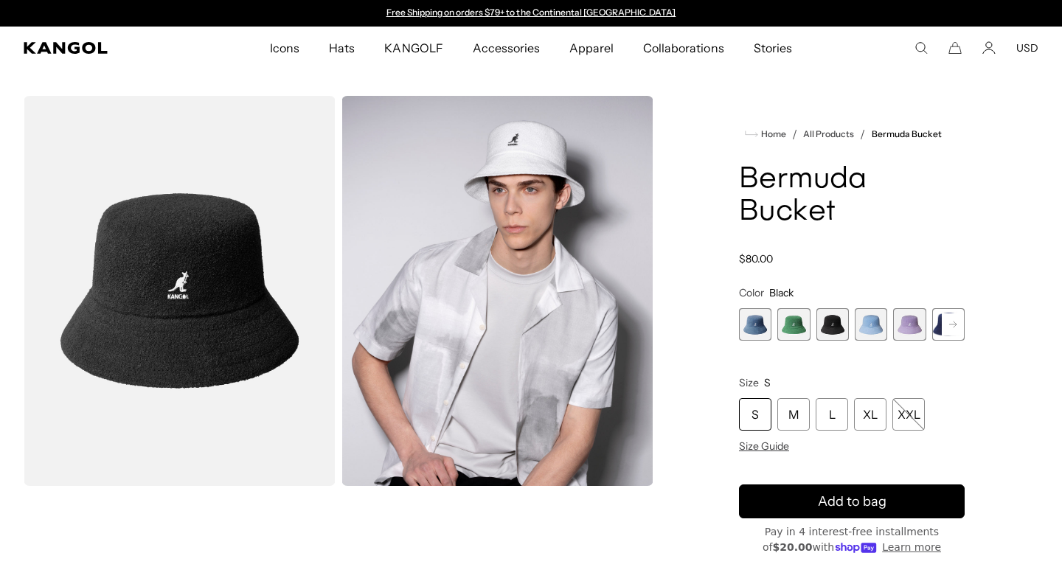
click at [872, 332] on span "4 of 11" at bounding box center [871, 324] width 32 height 32
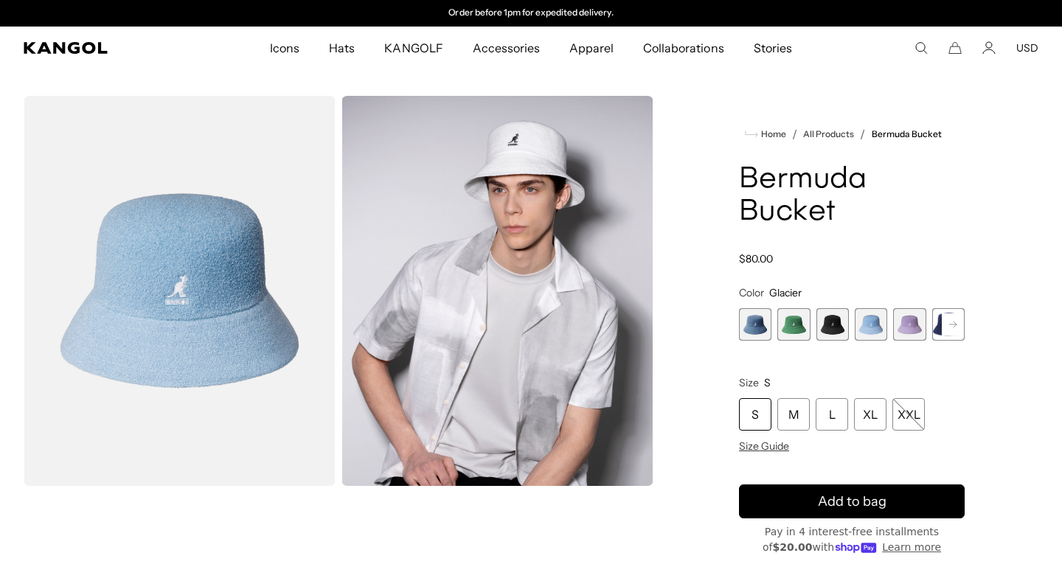
click at [896, 333] on span "5 of 11" at bounding box center [909, 324] width 32 height 32
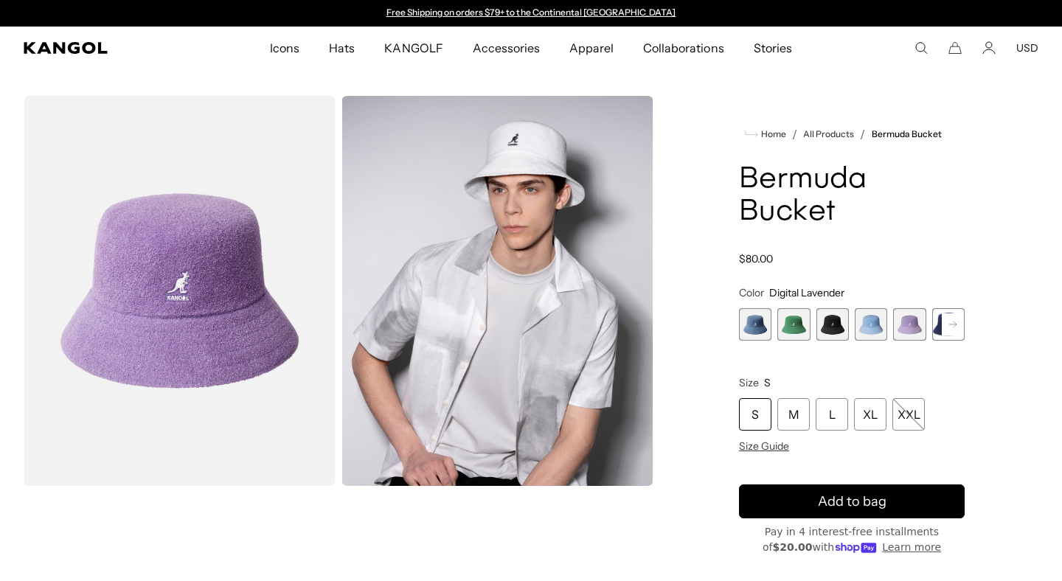
click at [951, 325] on rect at bounding box center [953, 324] width 22 height 22
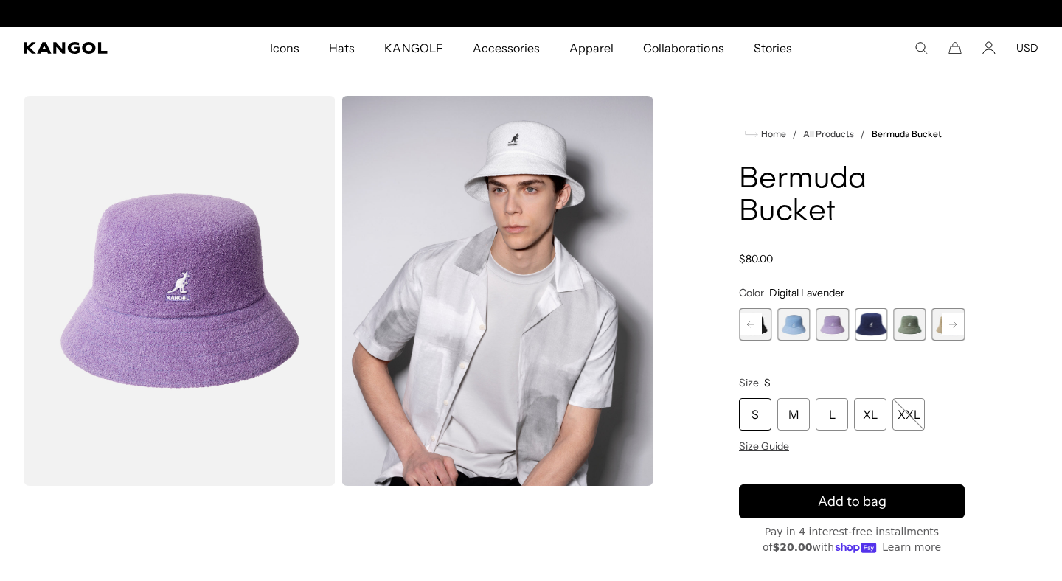
scroll to position [0, 304]
click at [878, 330] on span "6 of 11" at bounding box center [871, 324] width 32 height 32
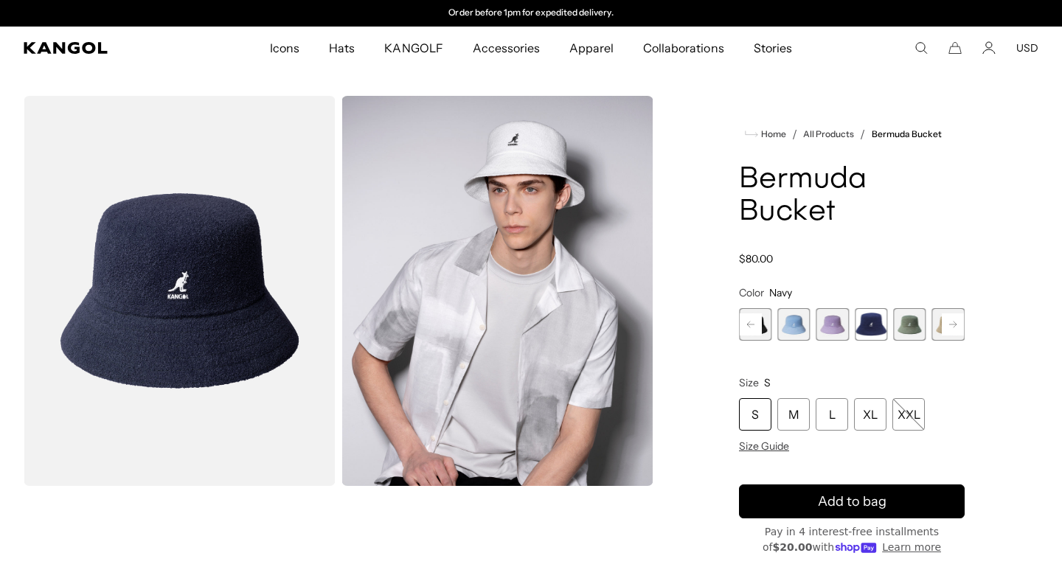
click at [912, 329] on span "7 of 11" at bounding box center [909, 324] width 32 height 32
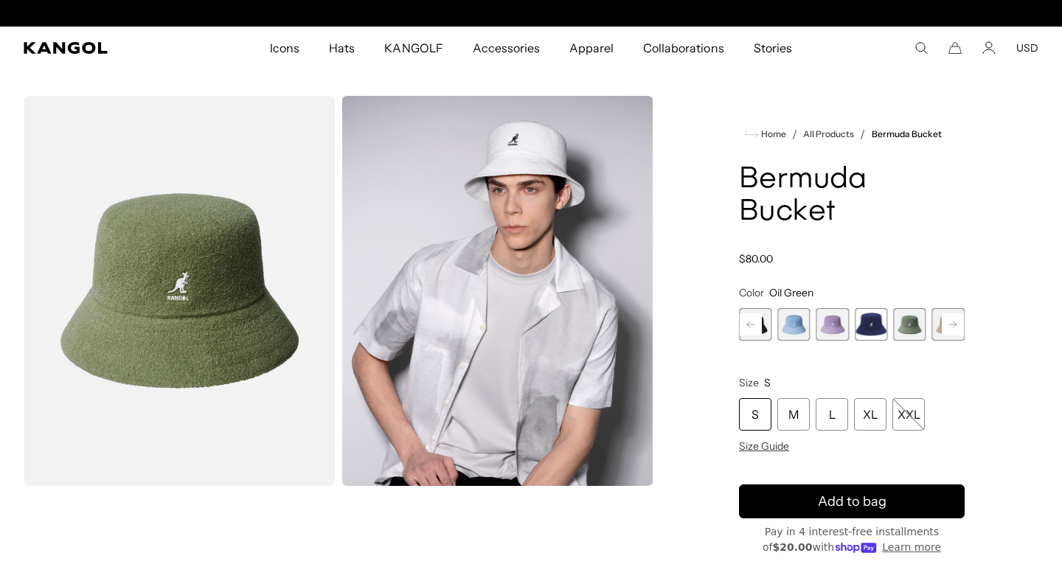
click at [948, 327] on rect at bounding box center [953, 324] width 22 height 22
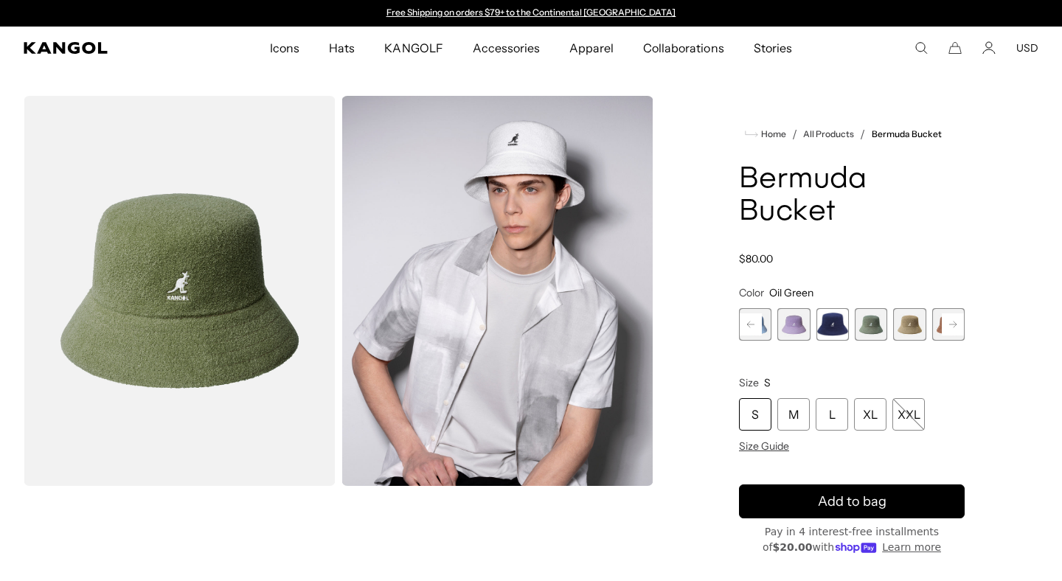
click at [948, 327] on rect at bounding box center [953, 324] width 22 height 22
click at [881, 326] on span "8 of 11" at bounding box center [871, 324] width 32 height 32
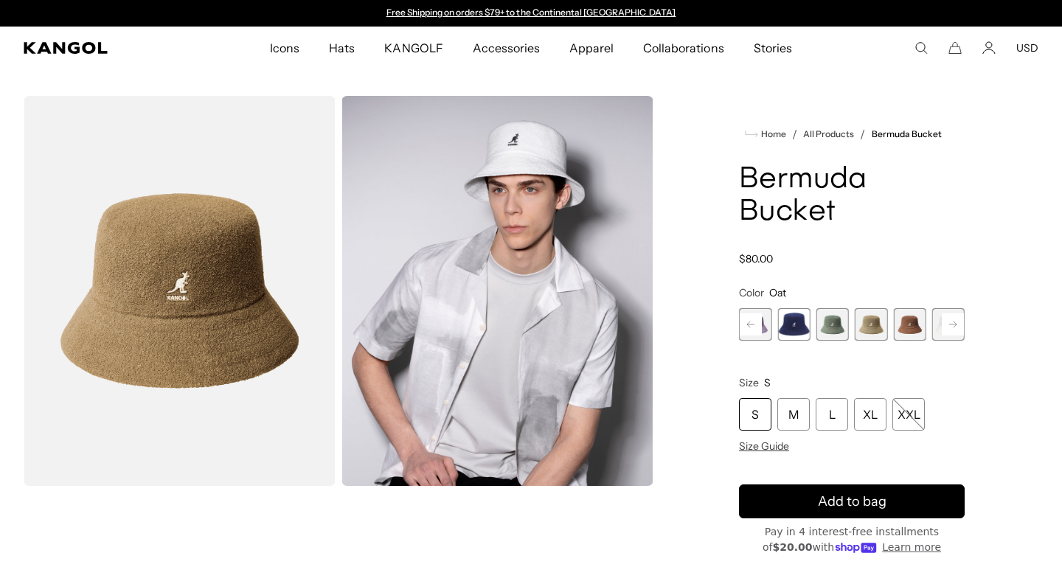
click at [907, 326] on span "9 of 11" at bounding box center [909, 324] width 32 height 32
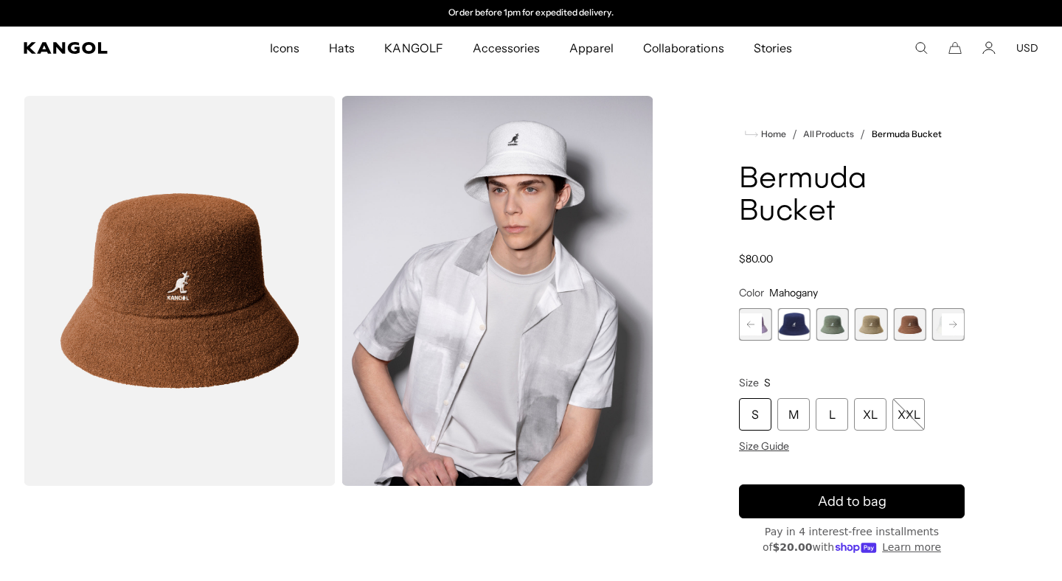
click at [954, 326] on icon at bounding box center [952, 325] width 7 height 6
click at [954, 326] on span "11 of 11" at bounding box center [948, 324] width 32 height 32
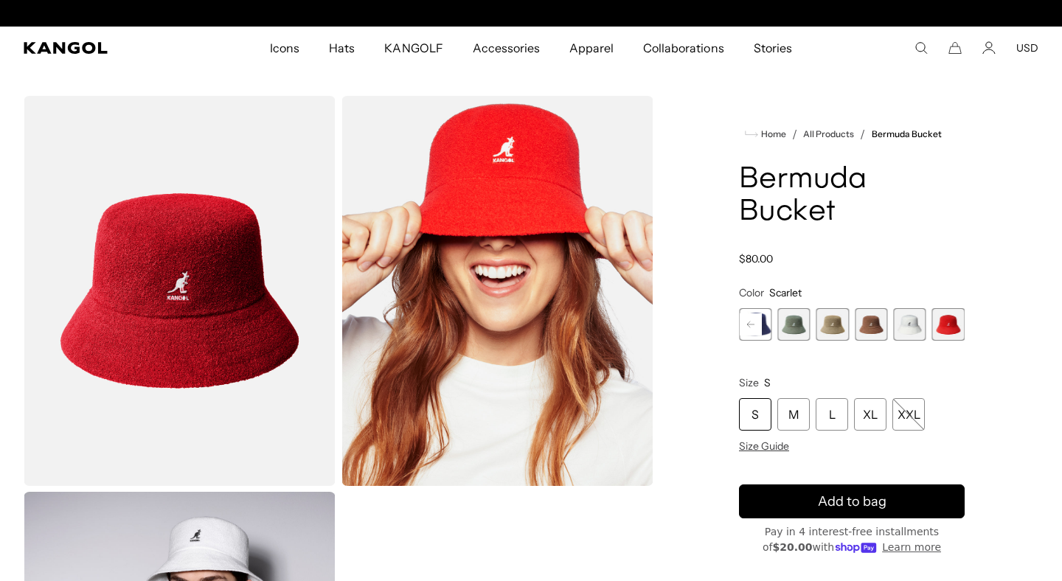
scroll to position [0, 304]
click at [767, 448] on span "Size Guide" at bounding box center [764, 446] width 50 height 13
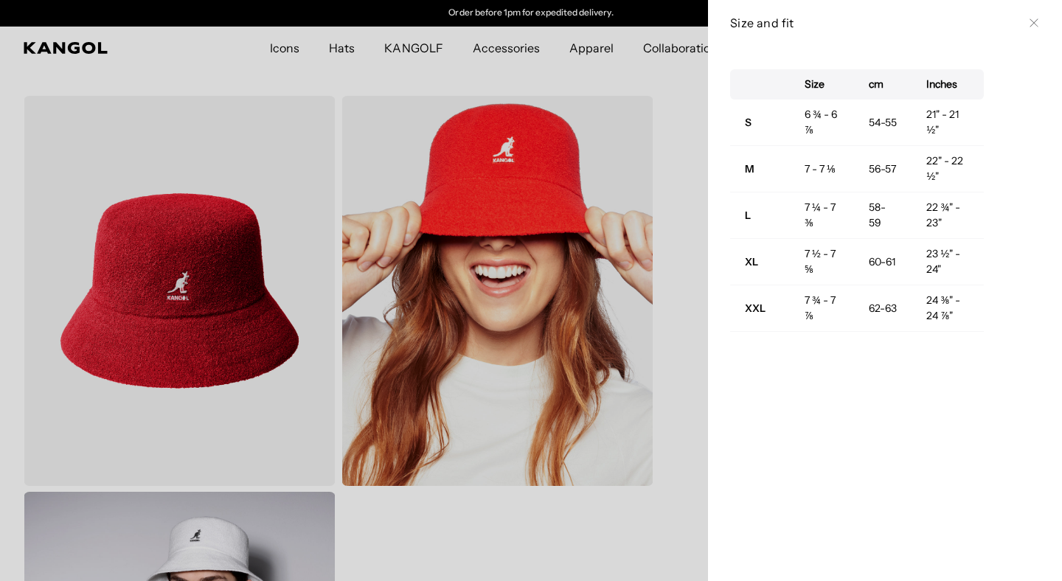
click at [1035, 23] on icon at bounding box center [1034, 22] width 9 height 9
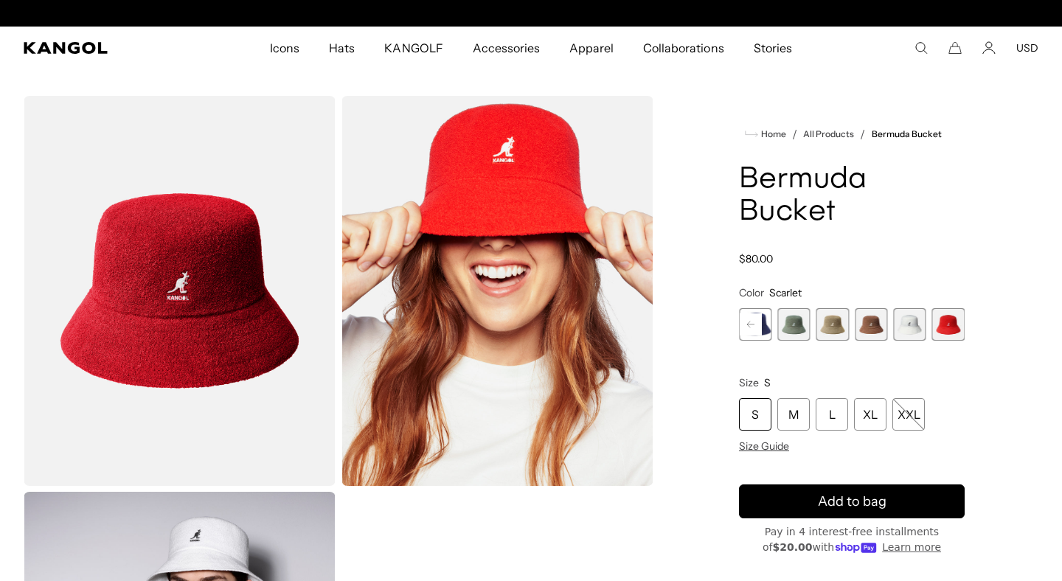
scroll to position [0, 0]
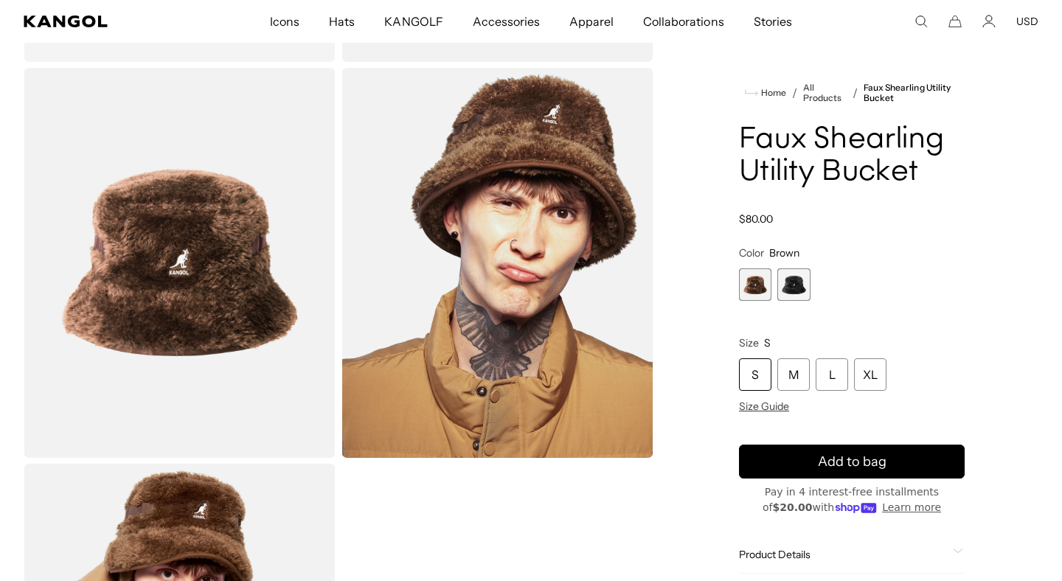
scroll to position [398, 0]
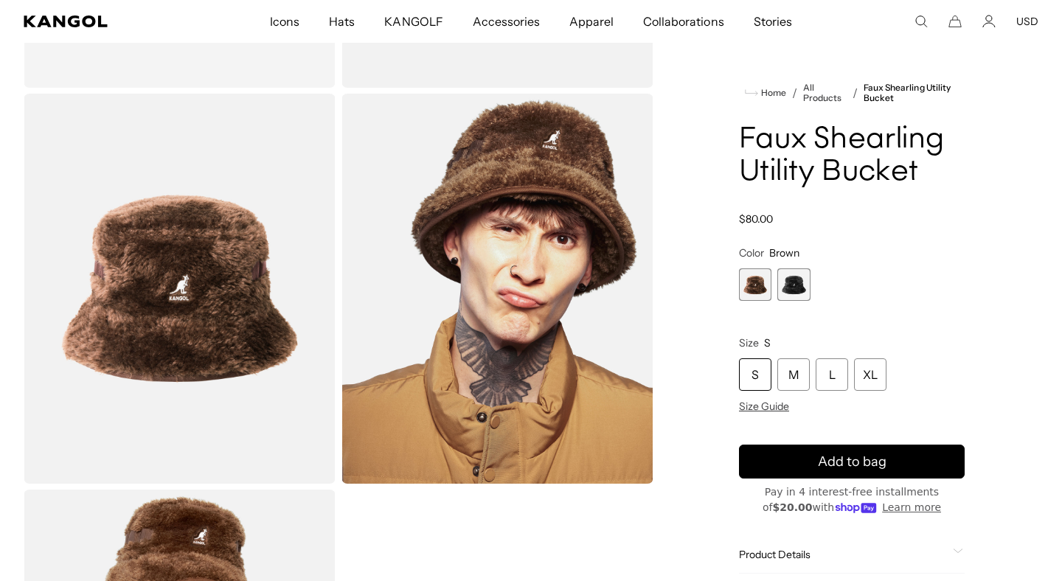
click at [799, 288] on span "2 of 2" at bounding box center [793, 284] width 32 height 32
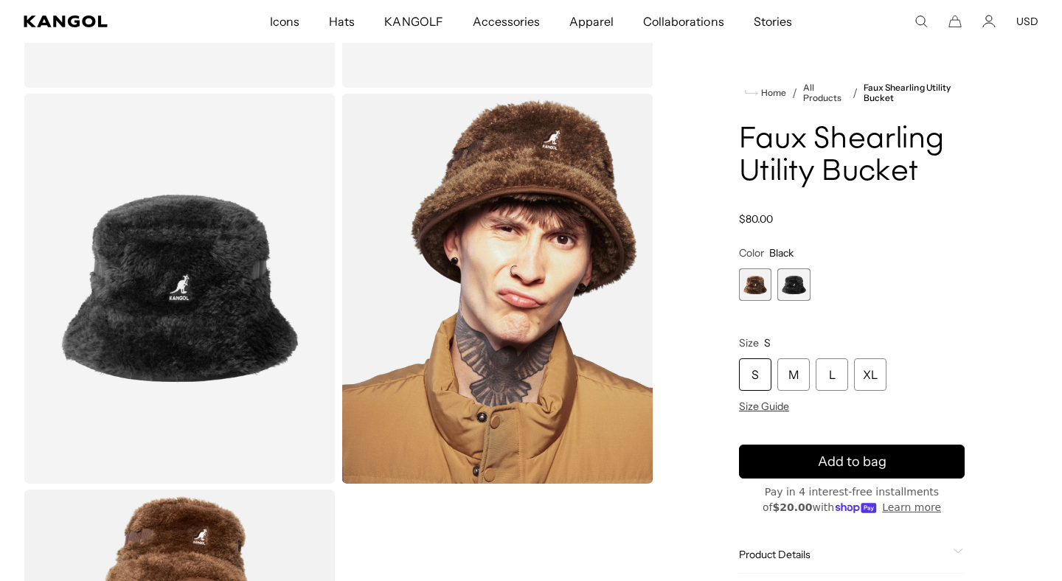
scroll to position [0, 304]
click at [753, 282] on span "1 of 2" at bounding box center [755, 284] width 32 height 32
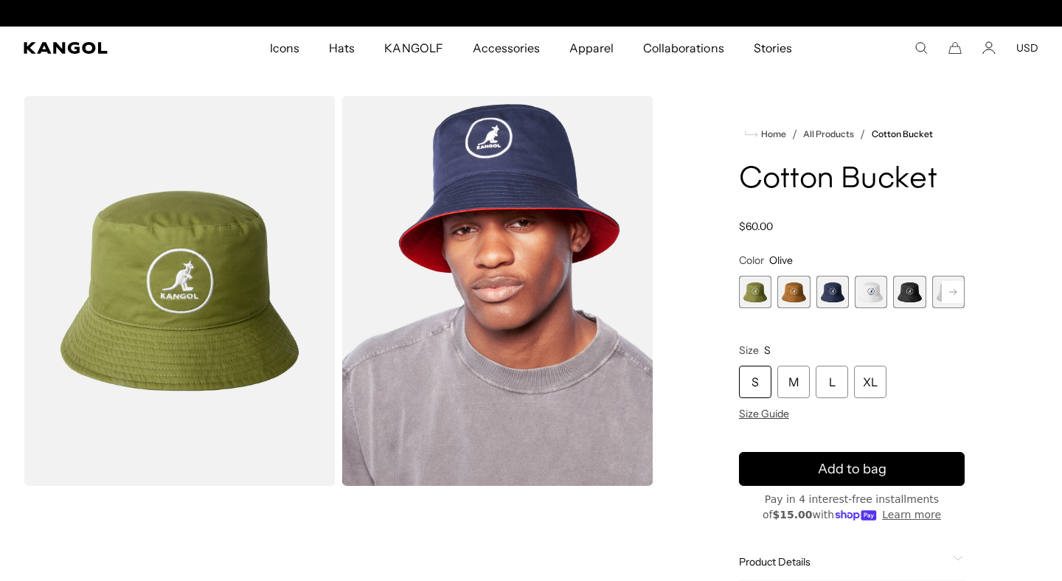
scroll to position [0, 304]
